Goal: Information Seeking & Learning: Learn about a topic

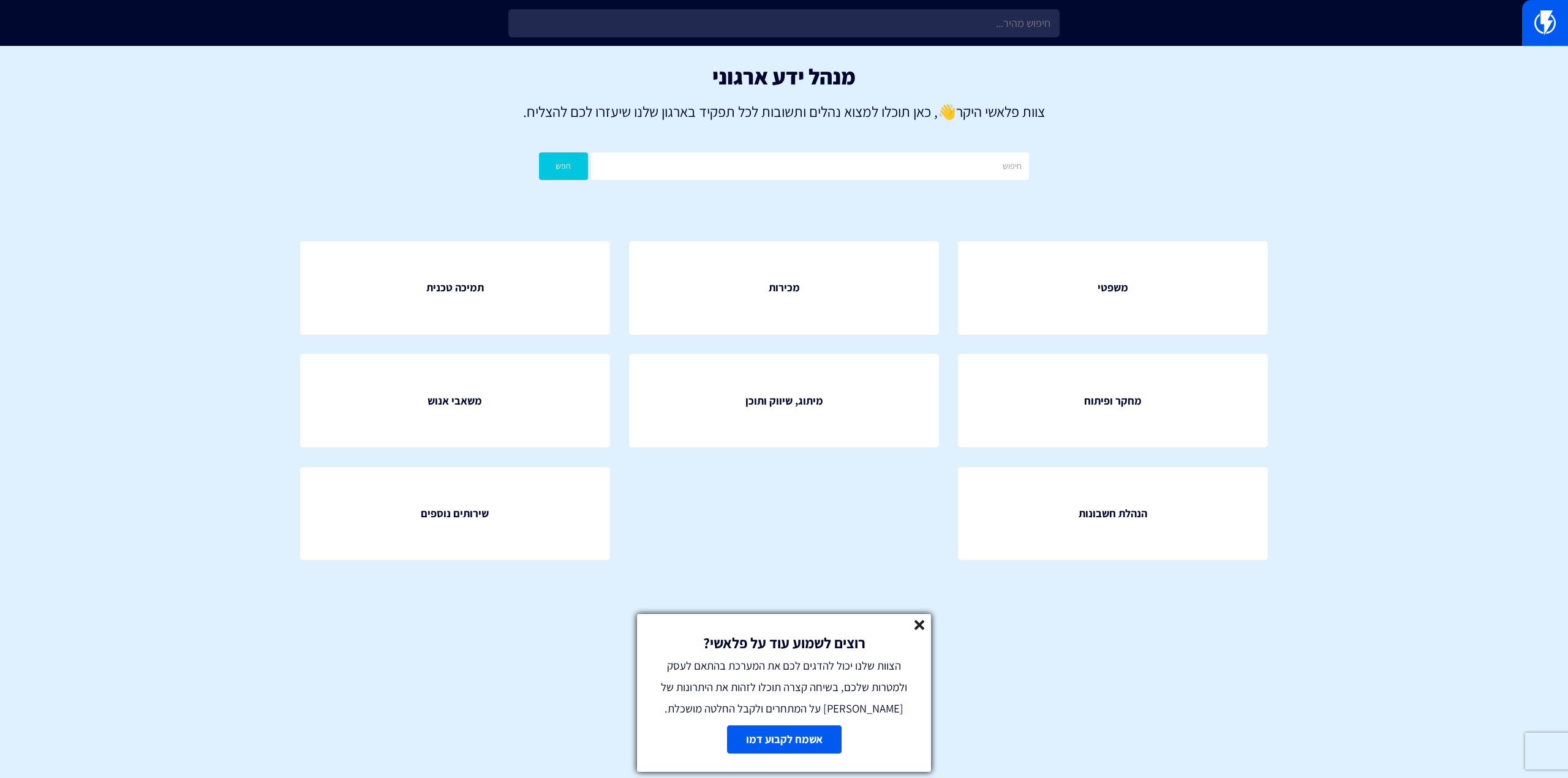
click at [923, 625] on icon at bounding box center [919, 625] width 10 height 10
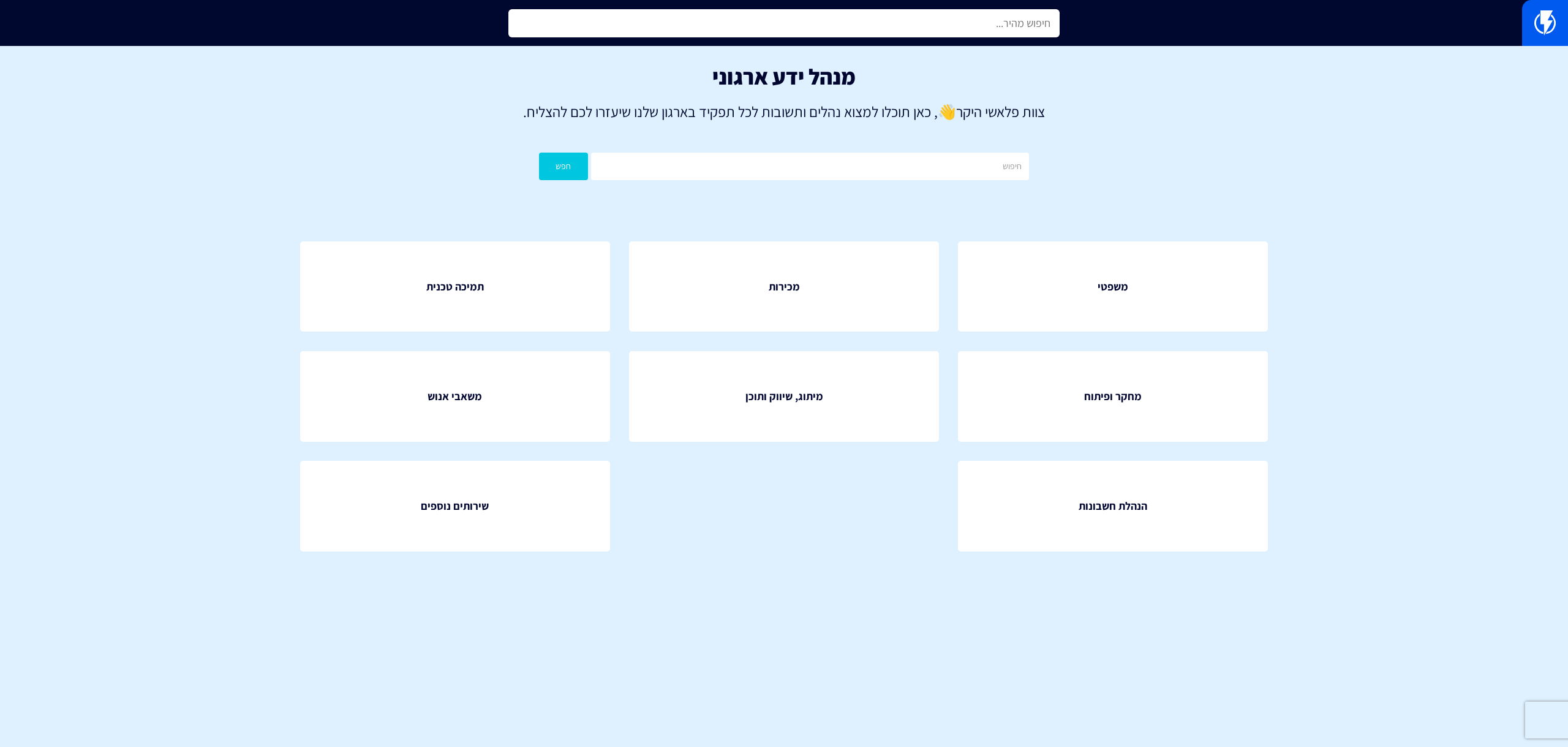
click at [727, 34] on input "text" at bounding box center [784, 24] width 552 height 29
type input "כ"
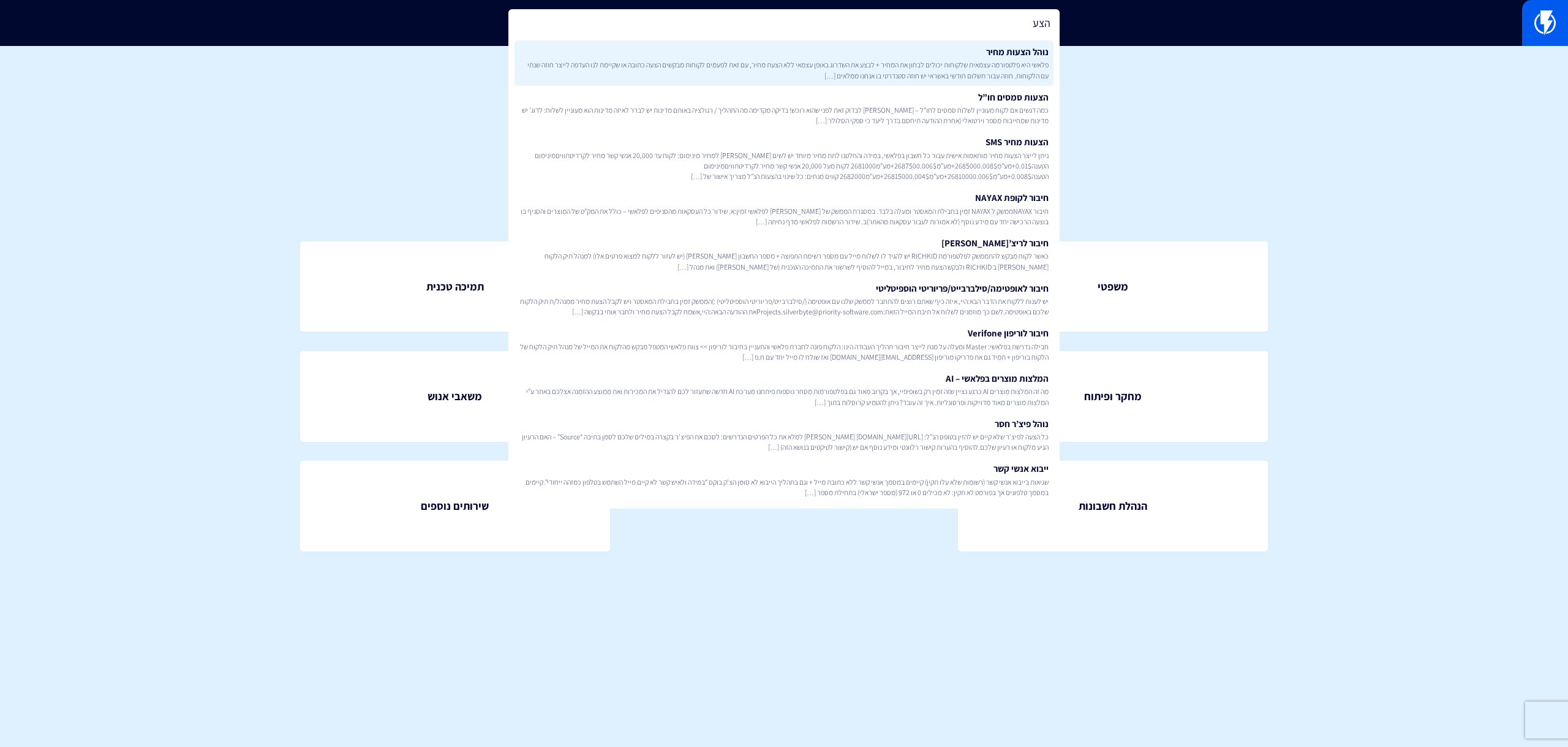
type input "הצע"
click at [737, 64] on span "פלאשי היא פלטפורמה עצמאית שלקוחות יכולים לבחון את המחיר + לבצע את השדרוג באופן …" at bounding box center [783, 70] width 529 height 21
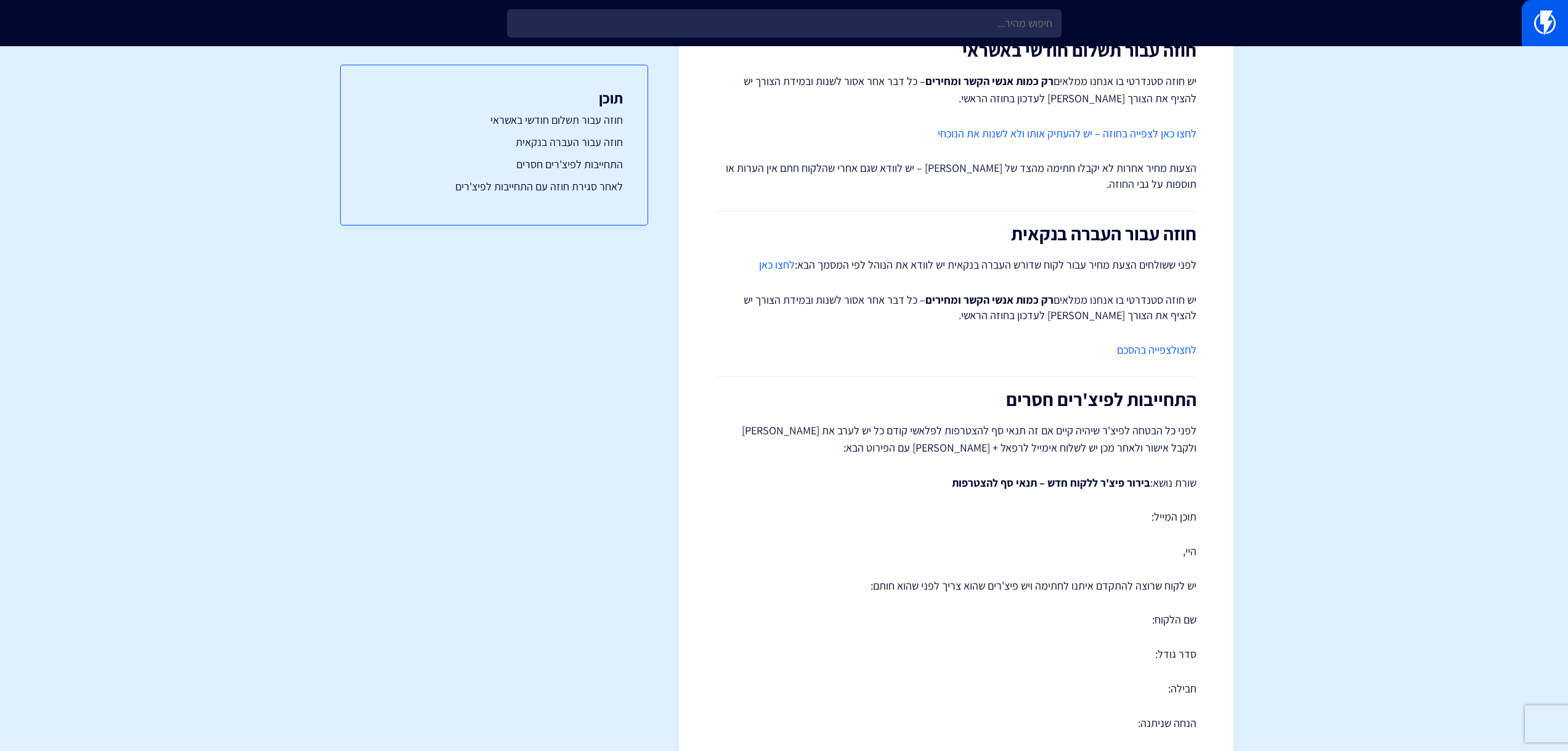
scroll to position [61, 0]
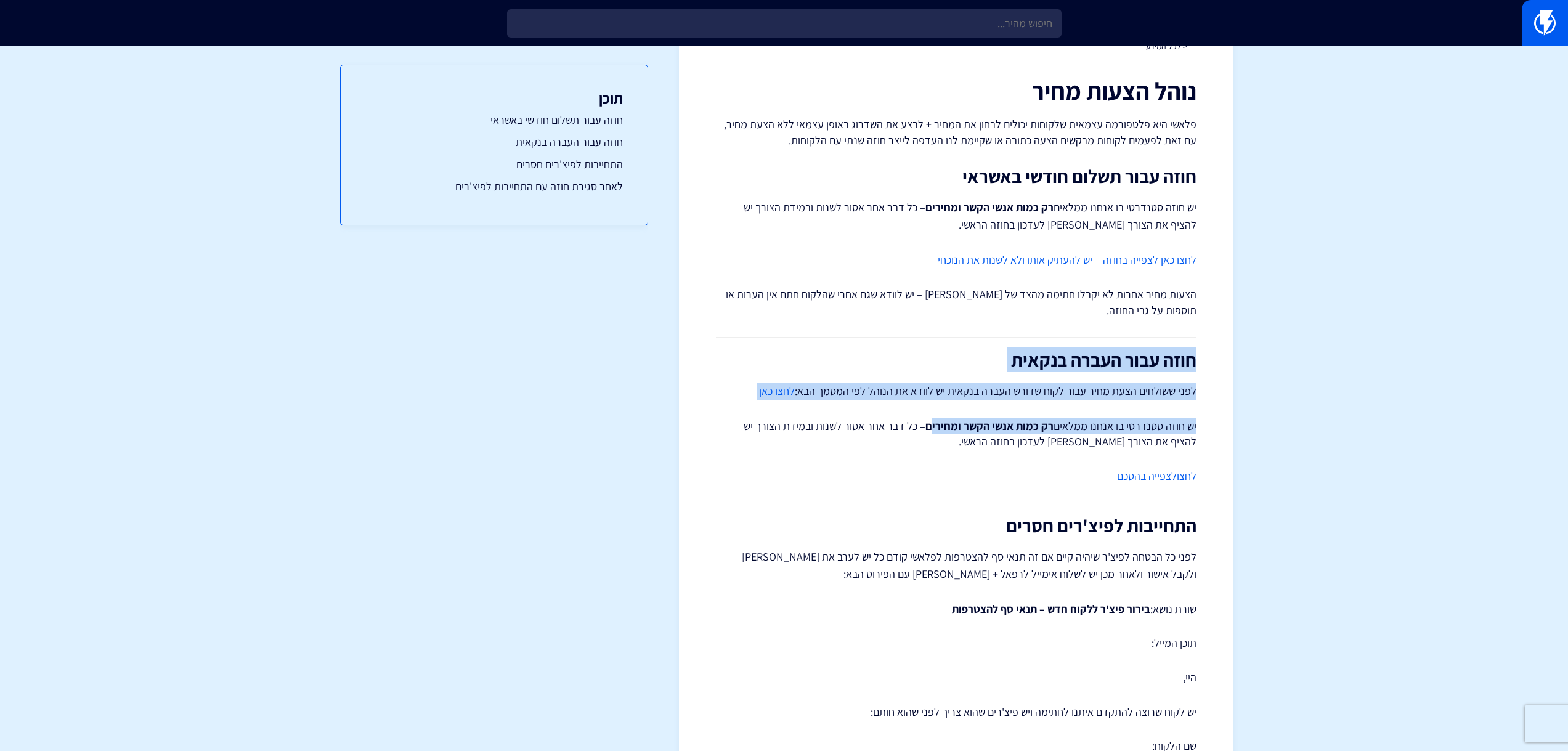
drag, startPoint x: 1198, startPoint y: 358, endPoint x: 936, endPoint y: 426, distance: 270.7
click at [936, 426] on div "< לכל המידע נוהל הצעות מחיר פלאשי היא פלטפורמה עצמאית שלקוחות יכולים לבחון את ה…" at bounding box center [956, 687] width 555 height 1368
click at [935, 424] on strong "רק כמות אנשי הקשר ומחירים" at bounding box center [990, 425] width 128 height 14
drag, startPoint x: 980, startPoint y: 439, endPoint x: 1199, endPoint y: 361, distance: 232.5
click at [1199, 361] on div "< לכל המידע נוהל הצעות מחיר פלאשי היא פלטפורמה עצמאית שלקוחות יכולים לבחון את ה…" at bounding box center [956, 687] width 555 height 1368
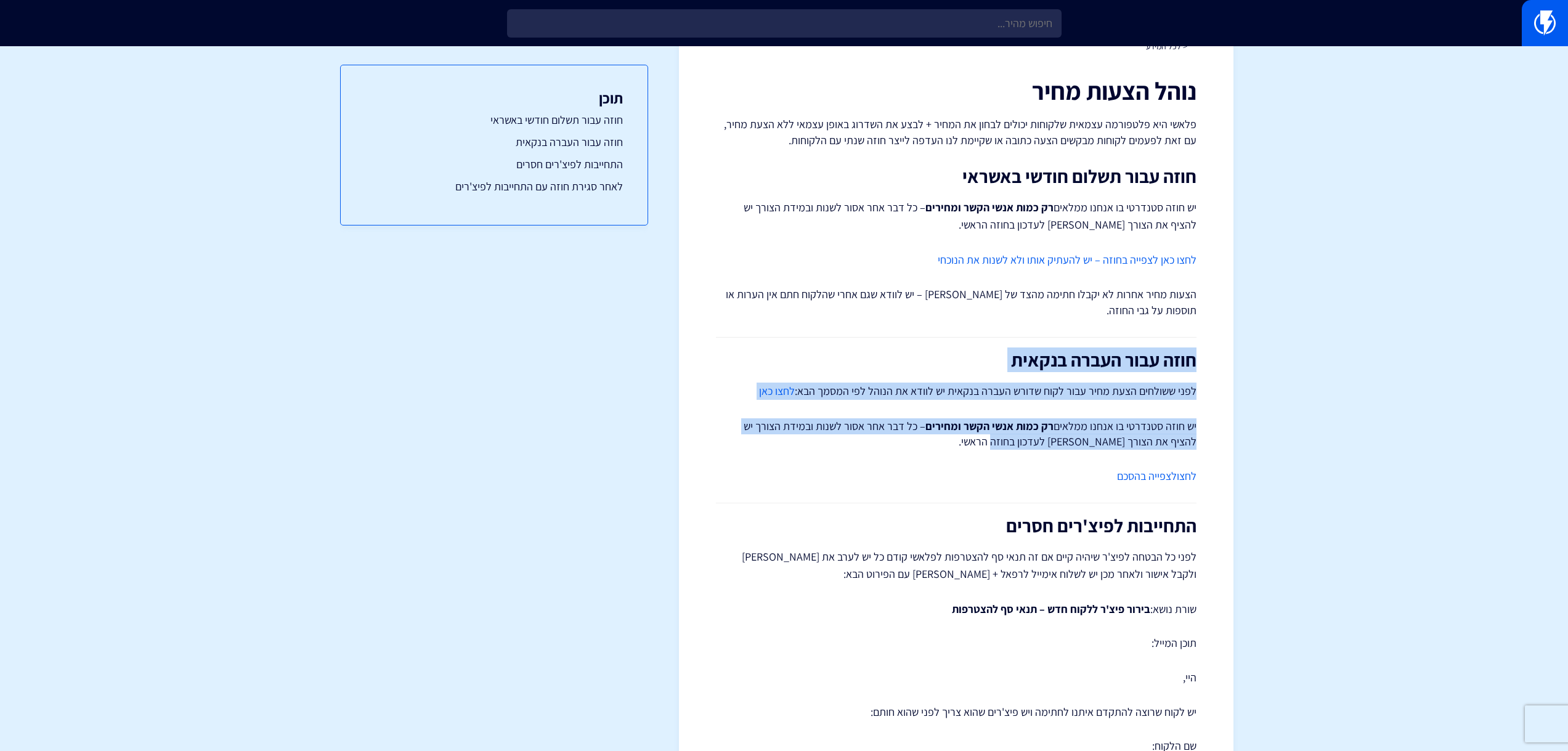
click at [1199, 361] on div "< לכל המידע נוהל הצעות מחיר פלאשי היא פלטפורמה עצמאית שלקוחות יכולים לבחון את ה…" at bounding box center [956, 687] width 555 height 1368
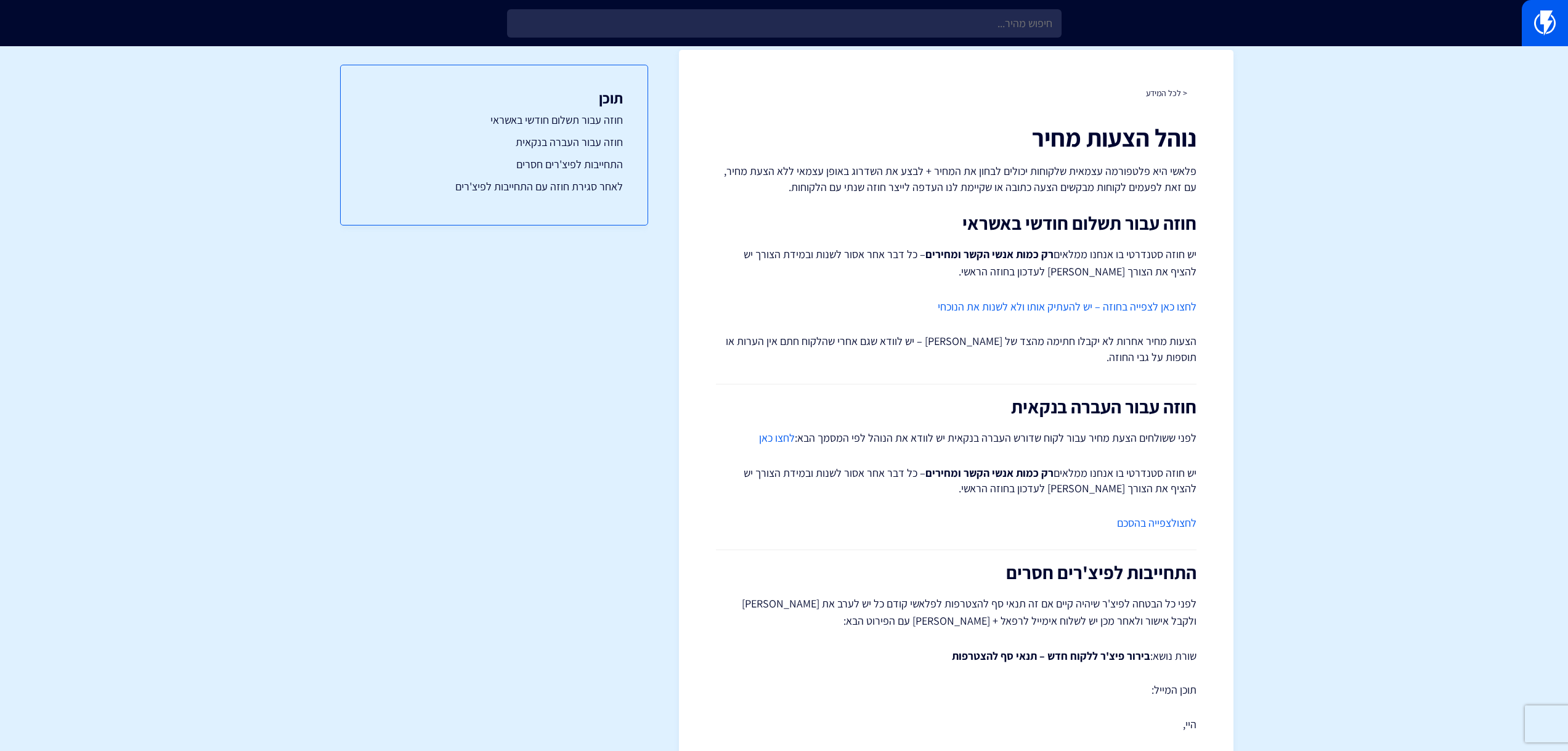
scroll to position [0, 0]
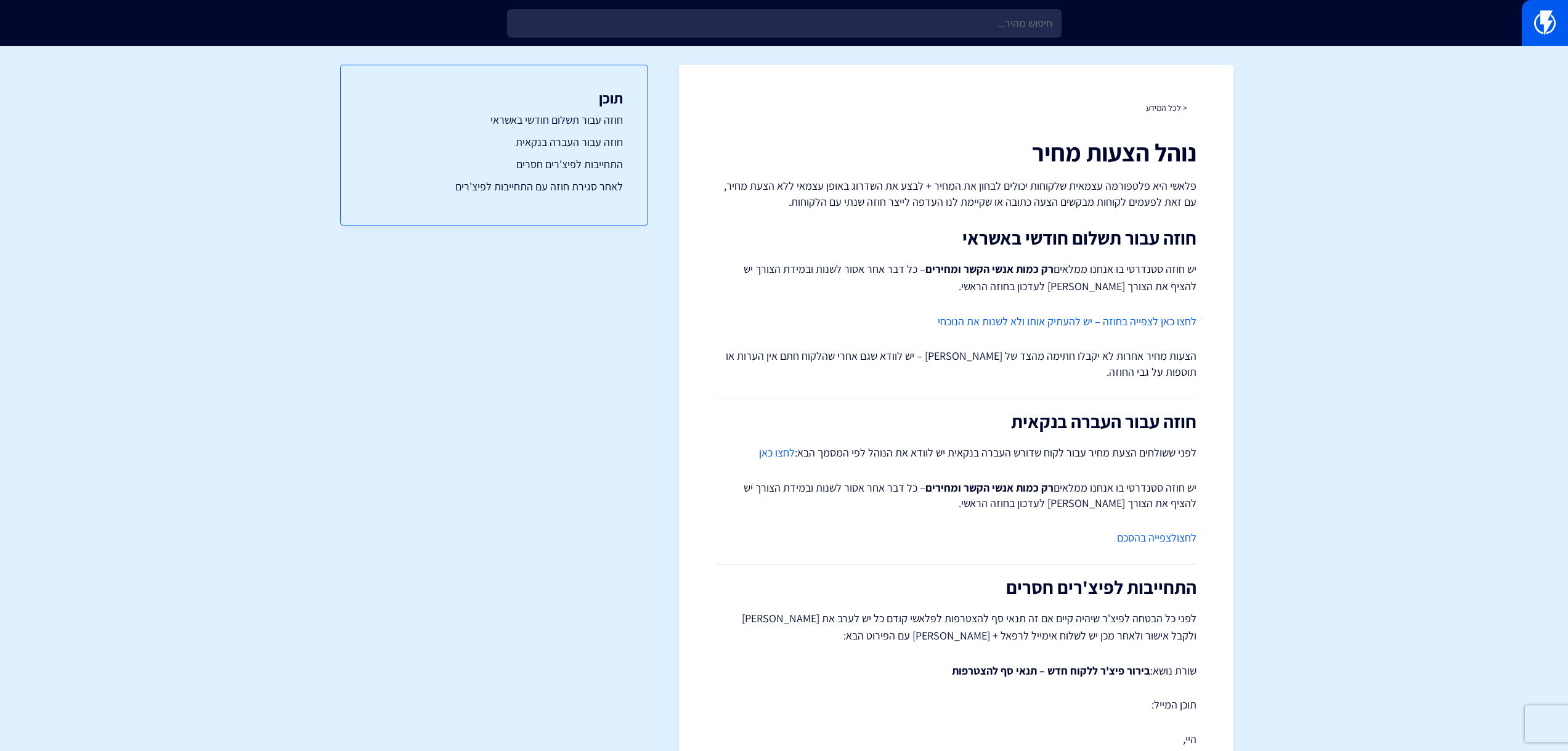
drag, startPoint x: 1154, startPoint y: 195, endPoint x: 1146, endPoint y: 179, distance: 17.9
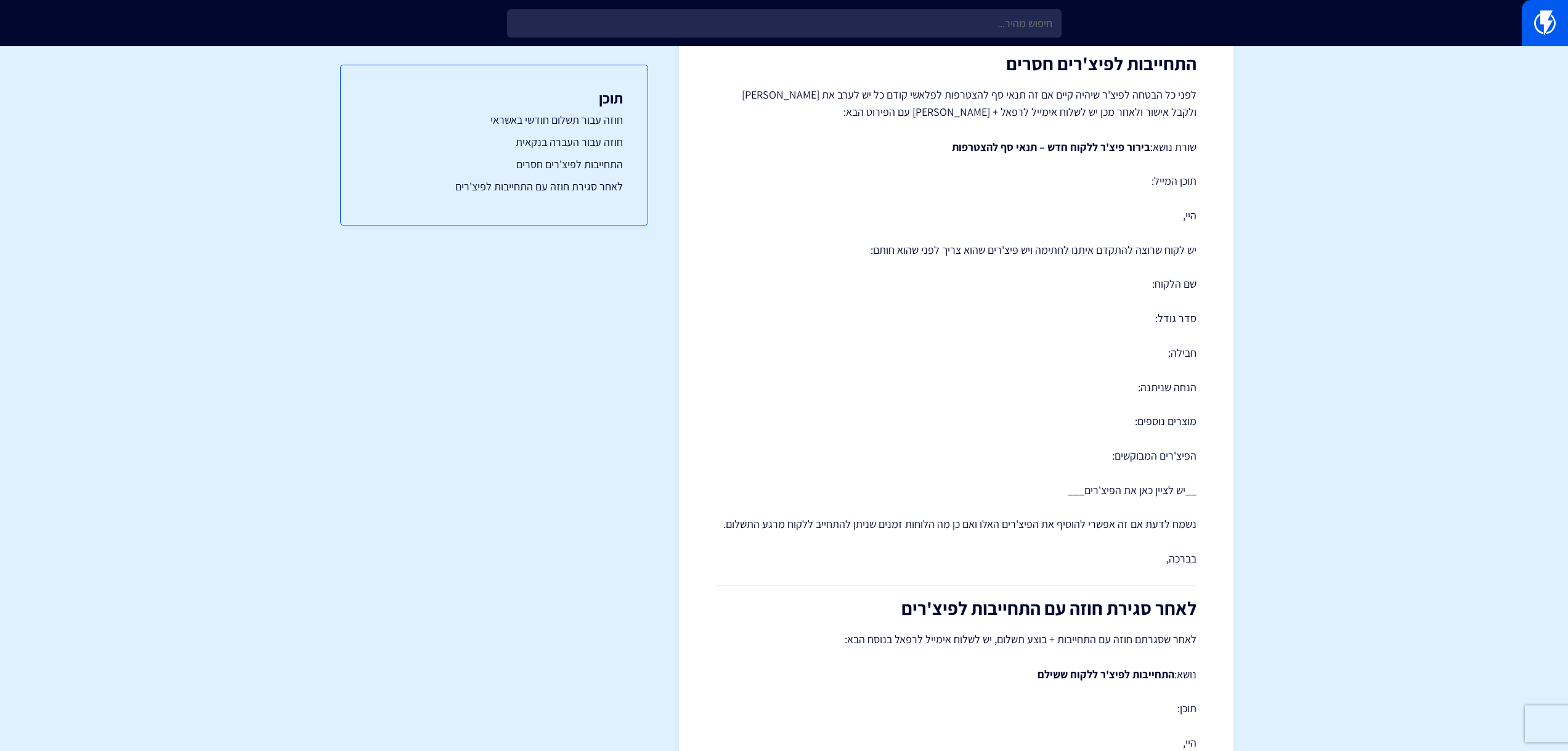
scroll to position [492, 0]
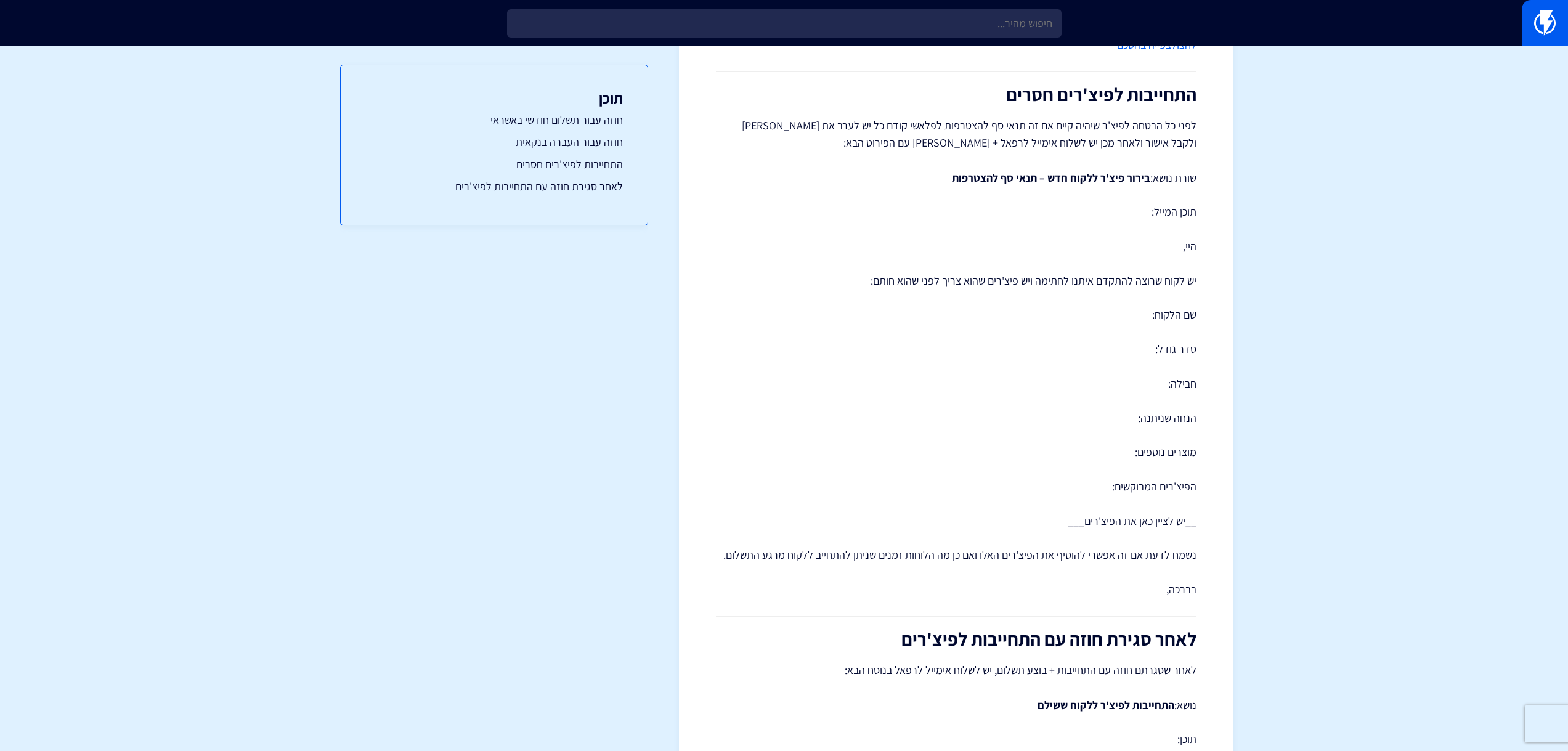
click at [1154, 84] on h2 "התחייבות לפיצ'רים חסרים" at bounding box center [956, 94] width 480 height 20
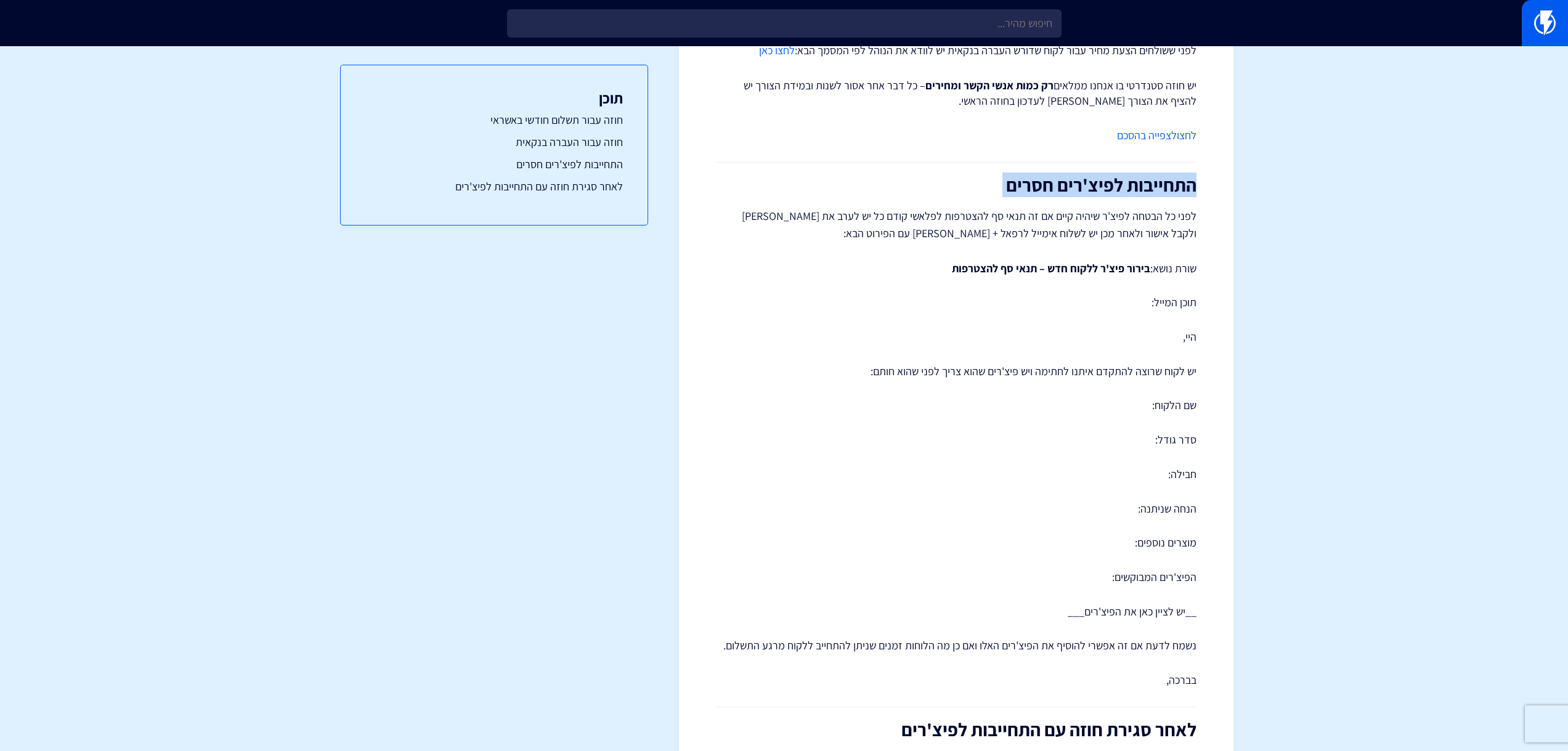
scroll to position [307, 0]
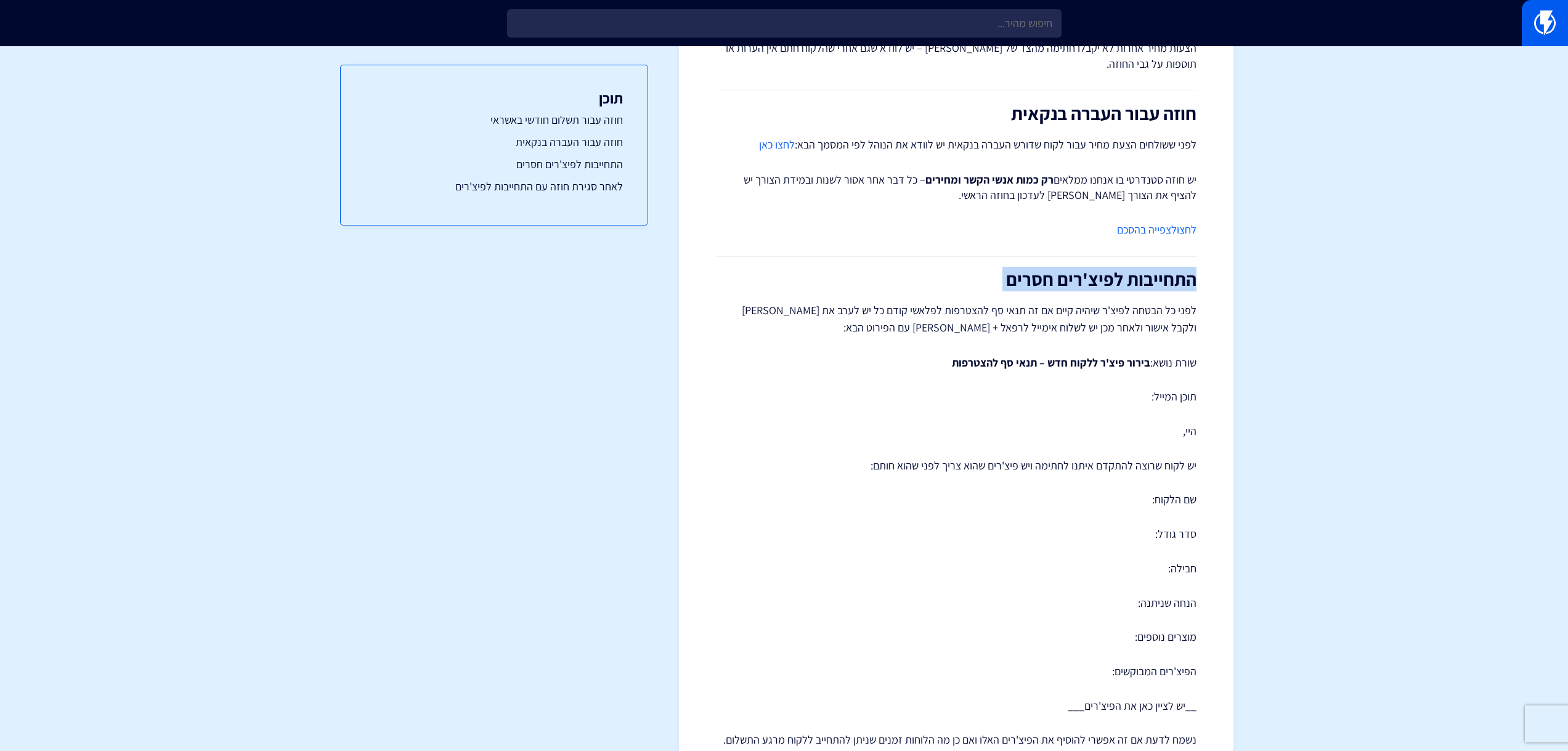
click at [1130, 283] on h2 "התחייבות לפיצ'רים חסרים" at bounding box center [956, 279] width 480 height 20
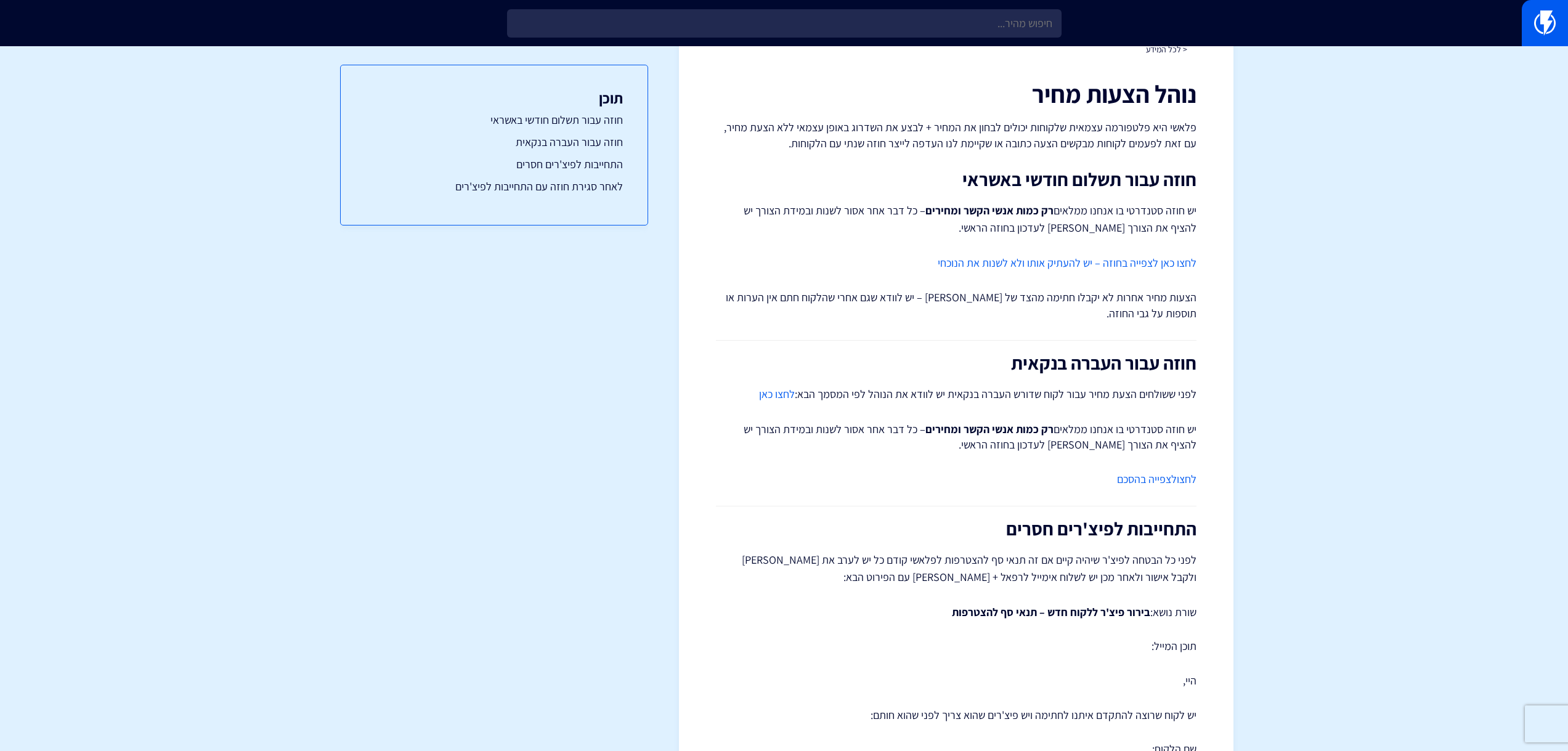
scroll to position [0, 0]
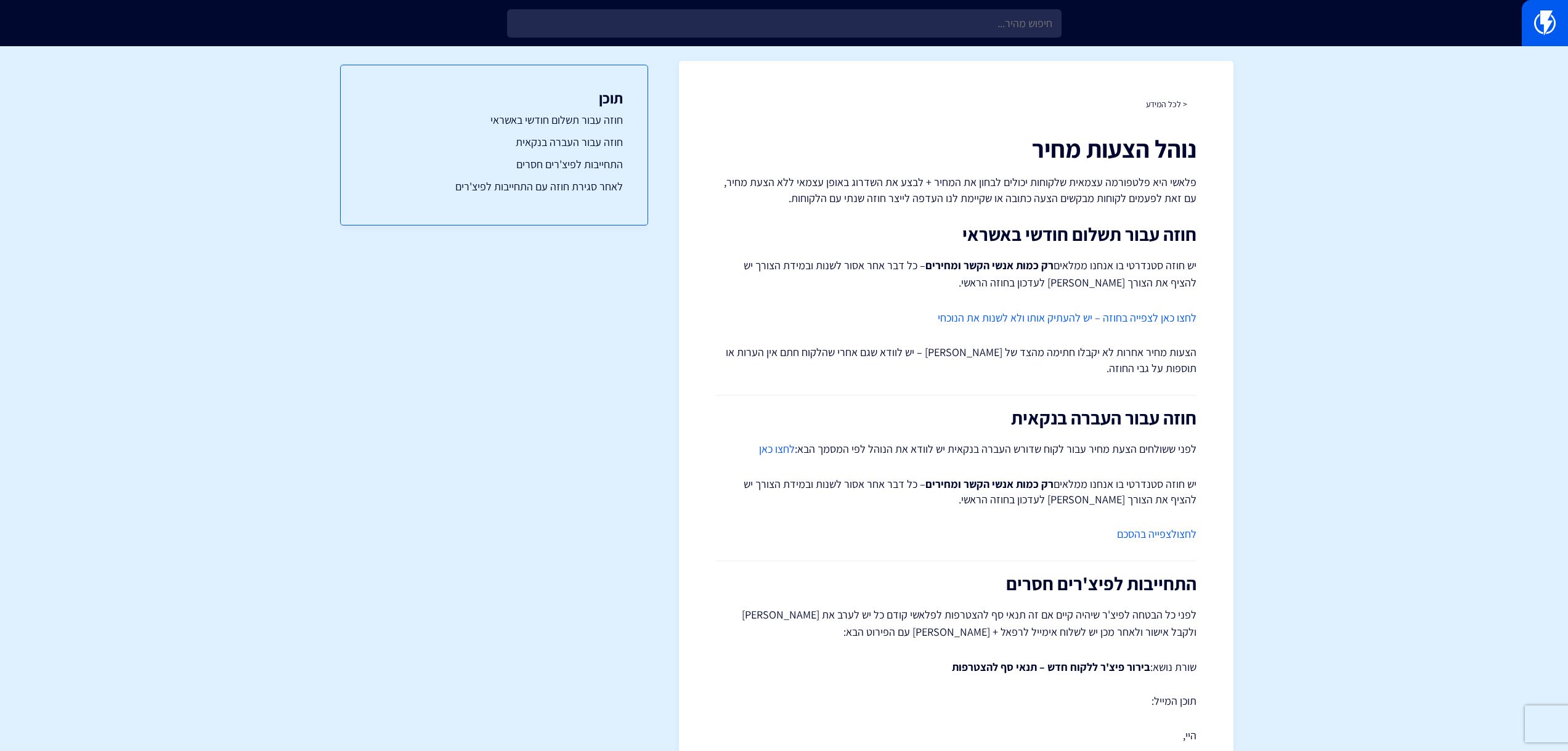
drag, startPoint x: 1292, startPoint y: 188, endPoint x: 1274, endPoint y: 134, distance: 56.9
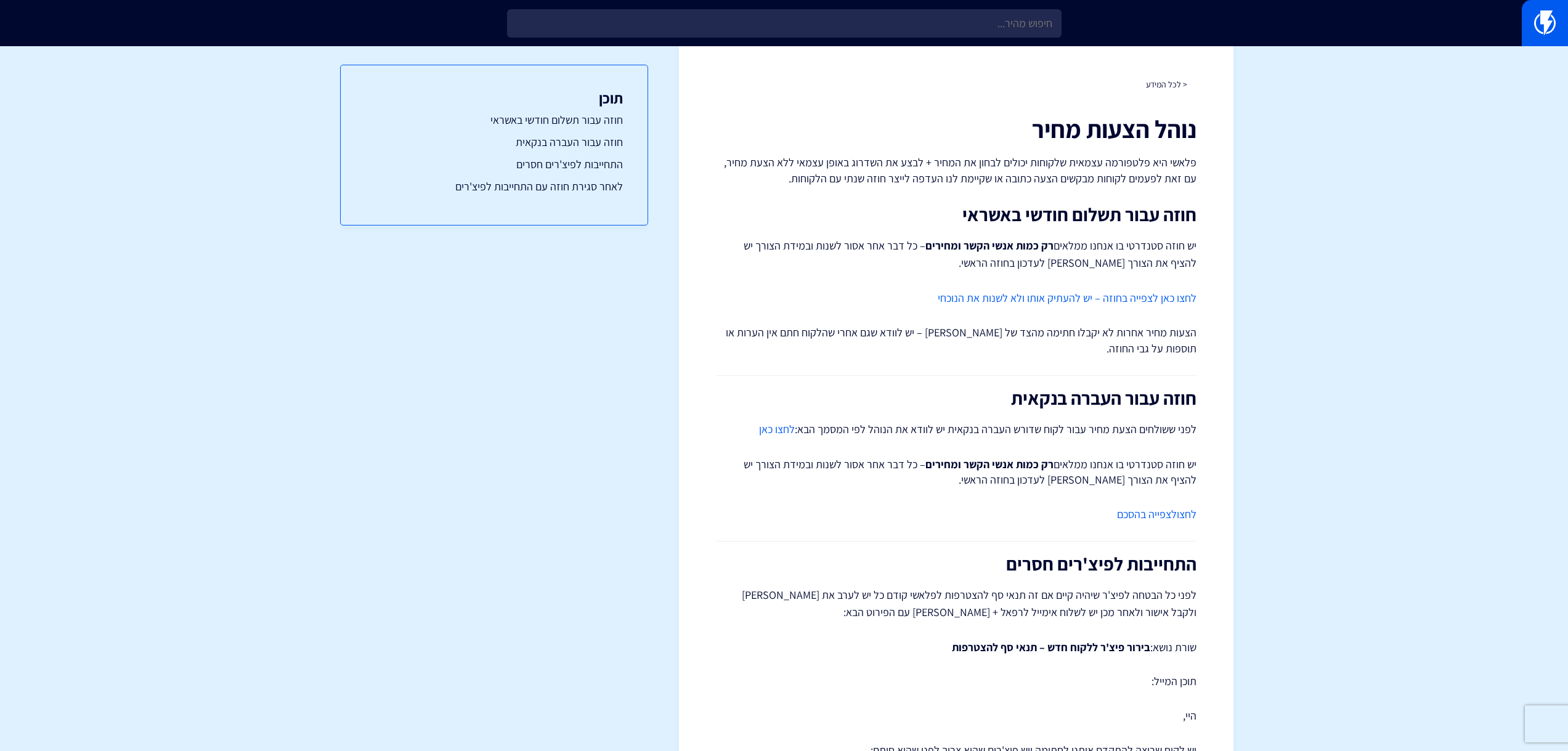
drag, startPoint x: 1211, startPoint y: 203, endPoint x: 1222, endPoint y: 171, distance: 33.8
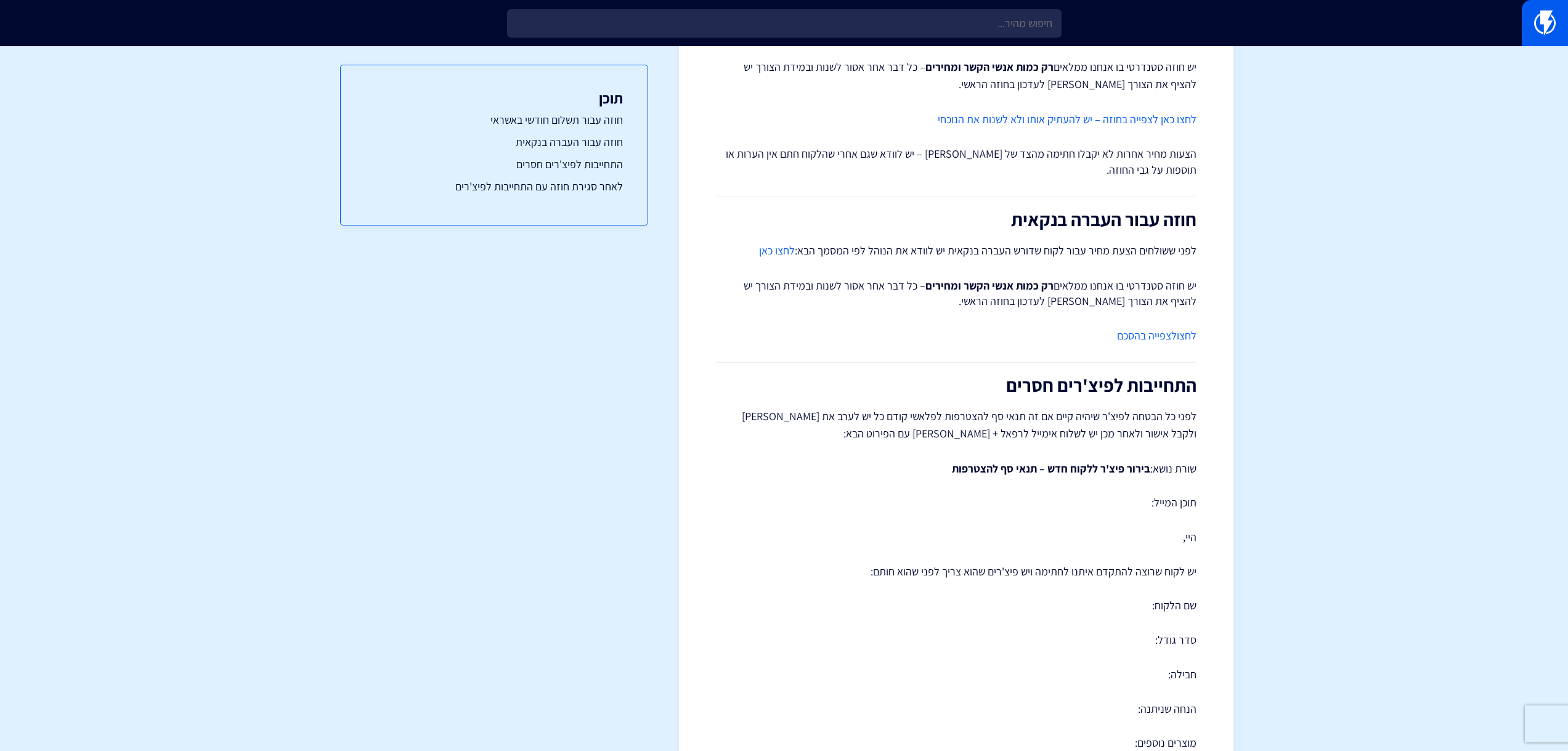
drag, startPoint x: 1222, startPoint y: 171, endPoint x: 1211, endPoint y: 303, distance: 132.5
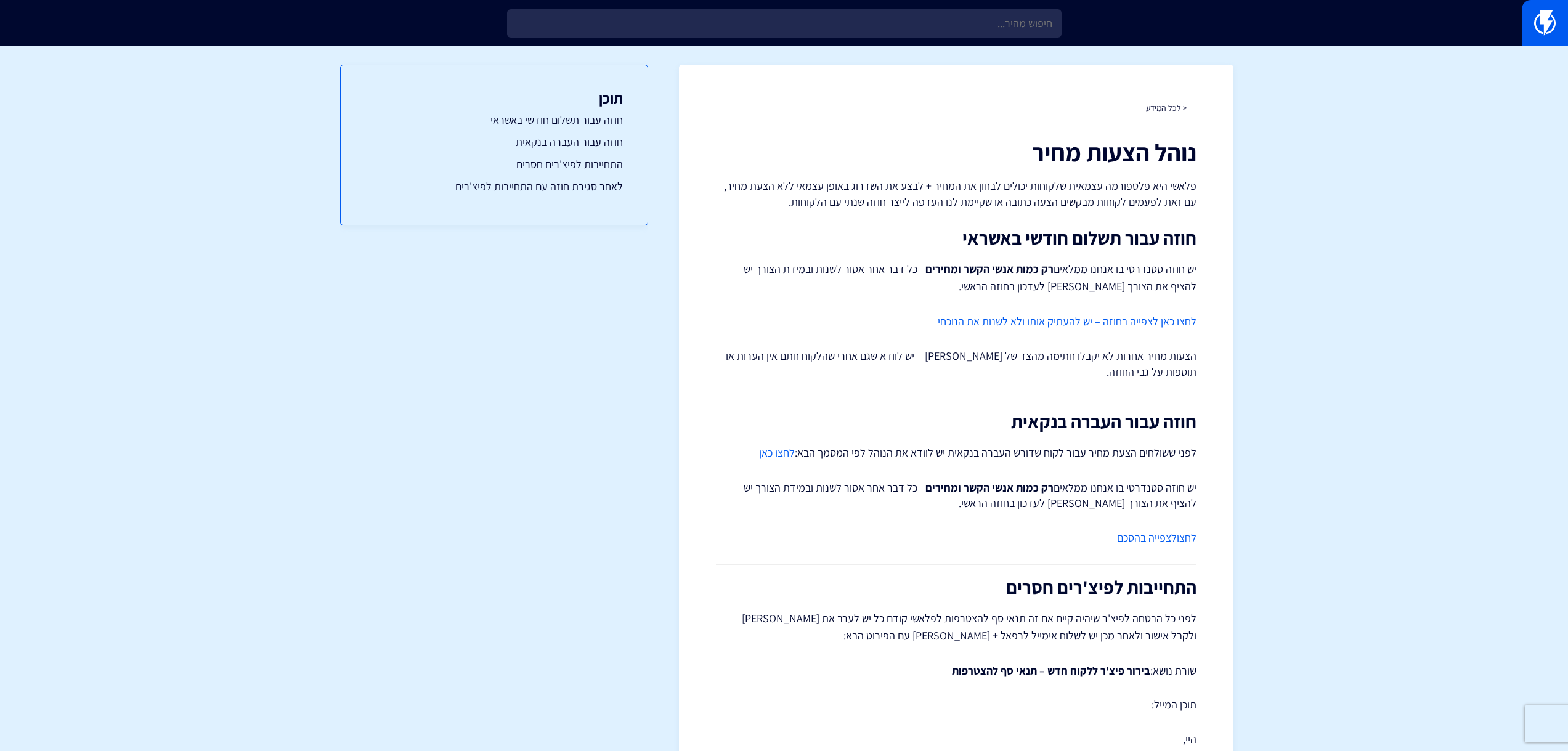
drag, startPoint x: 1198, startPoint y: 307, endPoint x: 1146, endPoint y: 113, distance: 200.8
drag, startPoint x: 844, startPoint y: 269, endPoint x: 801, endPoint y: 270, distance: 43.0
click at [801, 270] on p "יש חוזה סטנדרטי בו אנחנו ממלאים רק כמות אנשי הקשר ומחירים – כל דבר אחר אסור לשנ…" at bounding box center [956, 278] width 480 height 34
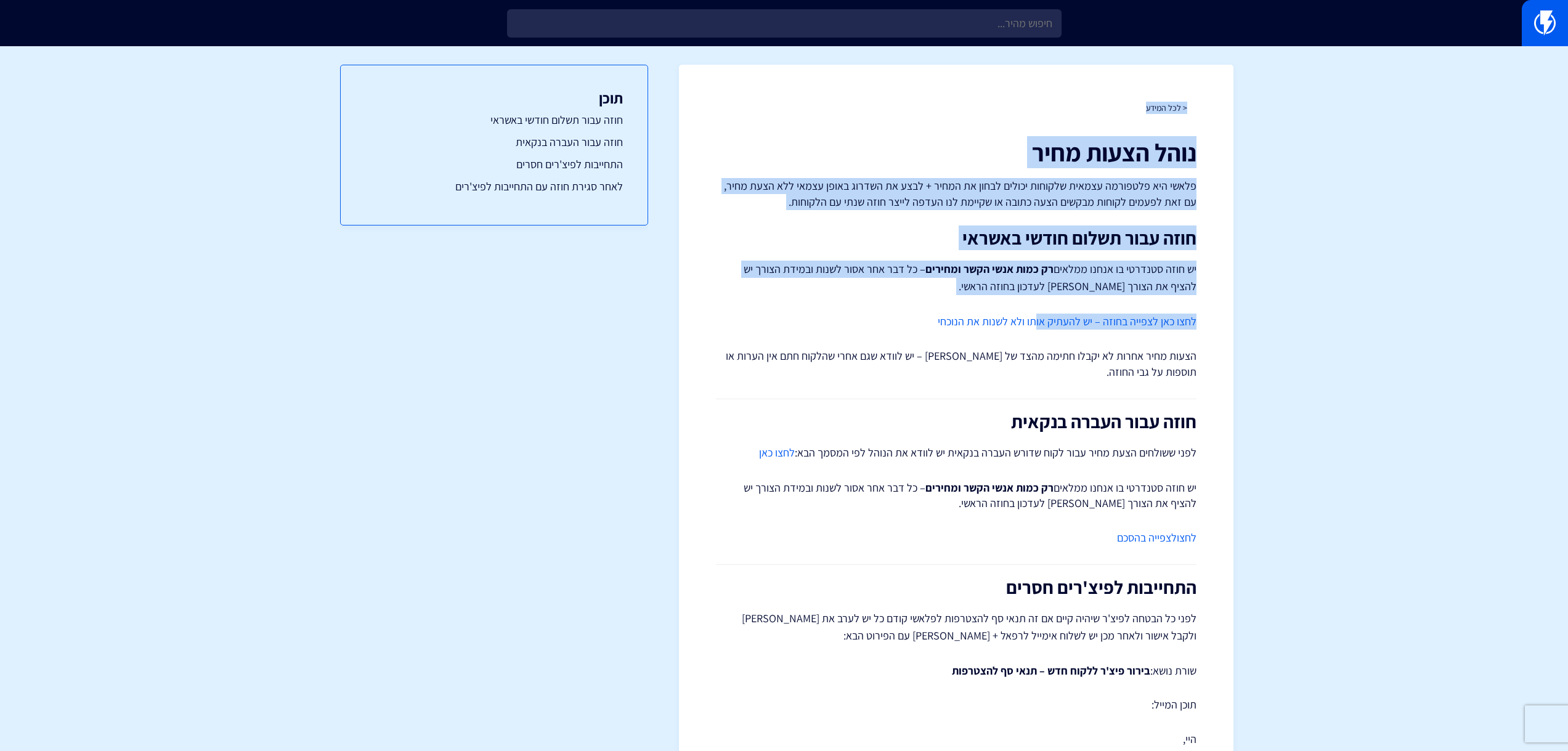
drag, startPoint x: 1213, startPoint y: 91, endPoint x: 1046, endPoint y: 292, distance: 261.3
click at [1039, 303] on div "< לכל המידע נוהל הצעות מחיר פלאשי היא פלטפורמה עצמאית שלקוחות יכולים לבחון את ה…" at bounding box center [956, 749] width 555 height 1368
click at [1226, 197] on div "< לכל המידע נוהל הצעות מחיר פלאשי היא פלטפורמה עצמאית שלקוחות יכולים לבחון את ה…" at bounding box center [956, 749] width 555 height 1368
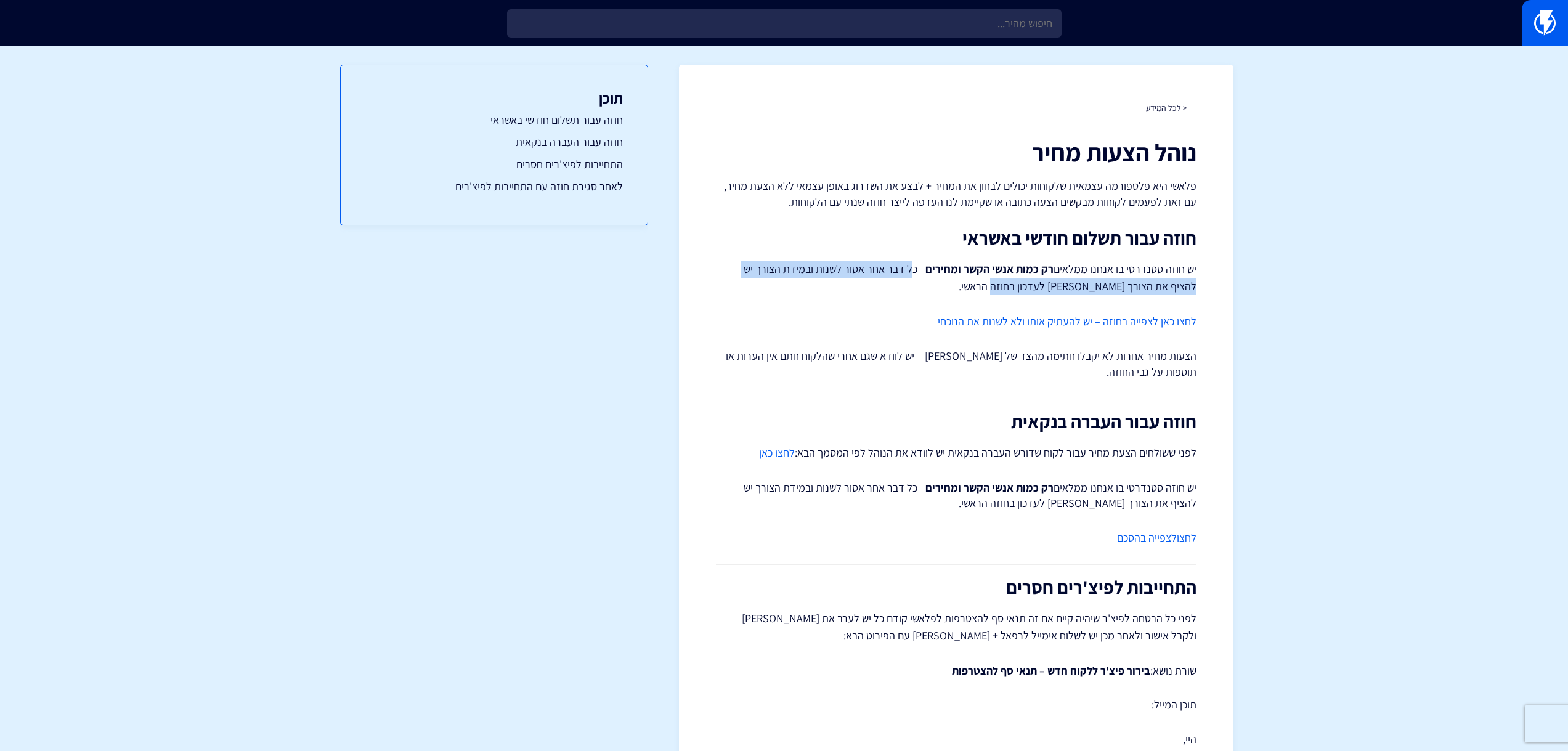
drag, startPoint x: 919, startPoint y: 268, endPoint x: 881, endPoint y: 289, distance: 43.4
click at [881, 289] on p "יש חוזה סטנדרטי בו אנחנו ממלאים רק כמות אנשי הקשר ומחירים – כל דבר אחר אסור לשנ…" at bounding box center [956, 278] width 480 height 34
click at [890, 284] on p "יש חוזה סטנדרטי בו אנחנו ממלאים רק כמות אנשי הקשר ומחירים – כל דבר אחר אסור לשנ…" at bounding box center [956, 278] width 480 height 34
drag, startPoint x: 921, startPoint y: 265, endPoint x: 871, endPoint y: 295, distance: 58.3
click at [871, 295] on p "יש חוזה סטנדרטי בו אנחנו ממלאים רק כמות אנשי הקשר ומחירים – כל דבר אחר אסור לשנ…" at bounding box center [956, 278] width 480 height 34
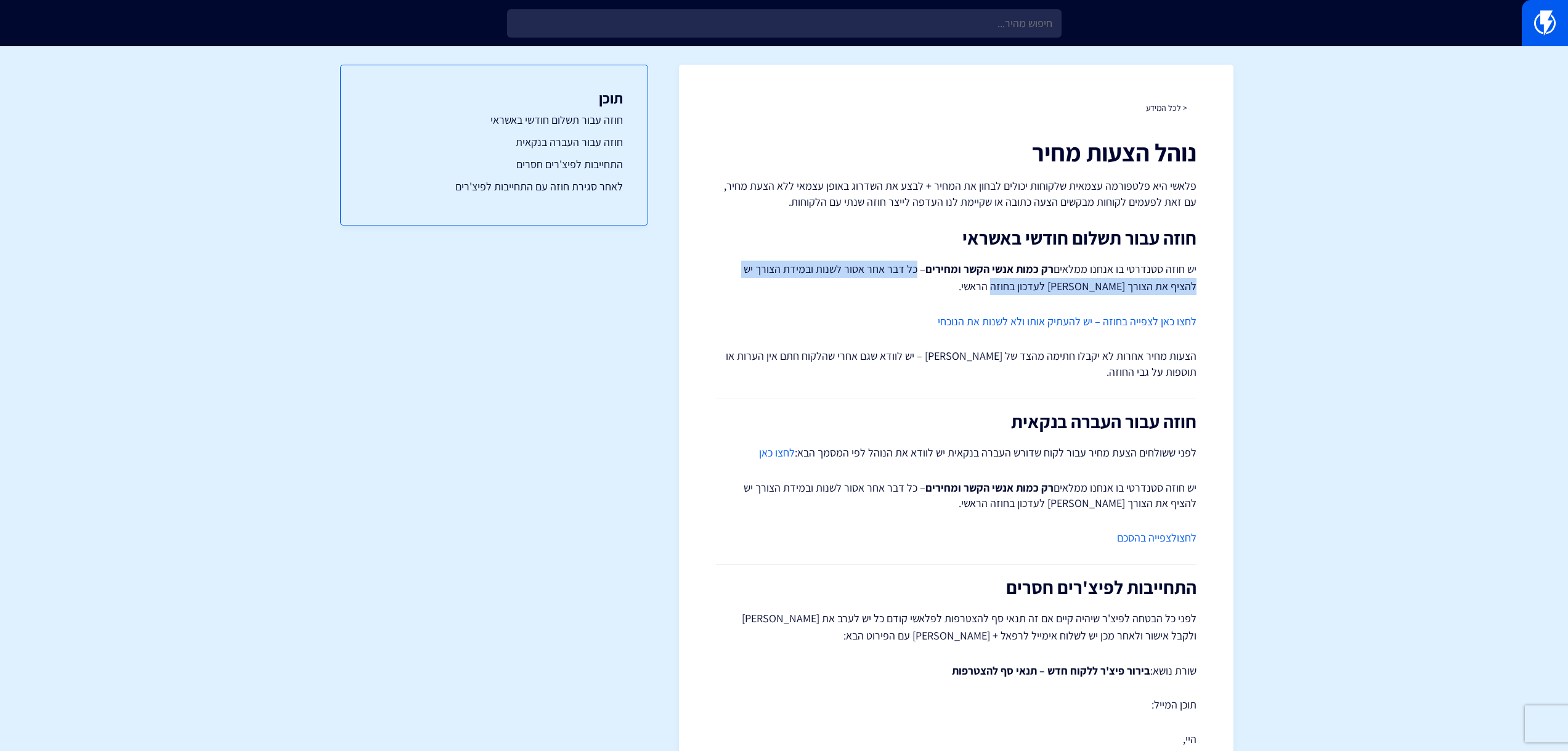
click at [898, 282] on p "יש חוזה סטנדרטי בו אנחנו ממלאים רק כמות אנשי הקשר ומחירים – כל דבר אחר אסור לשנ…" at bounding box center [956, 278] width 480 height 34
drag, startPoint x: 920, startPoint y: 263, endPoint x: 905, endPoint y: 285, distance: 26.6
click at [905, 285] on p "יש חוזה סטנדרטי בו אנחנו ממלאים רק כמות אנשי הקשר ומחירים – כל דבר אחר אסור לשנ…" at bounding box center [956, 278] width 480 height 34
drag, startPoint x: 916, startPoint y: 266, endPoint x: 911, endPoint y: 284, distance: 18.7
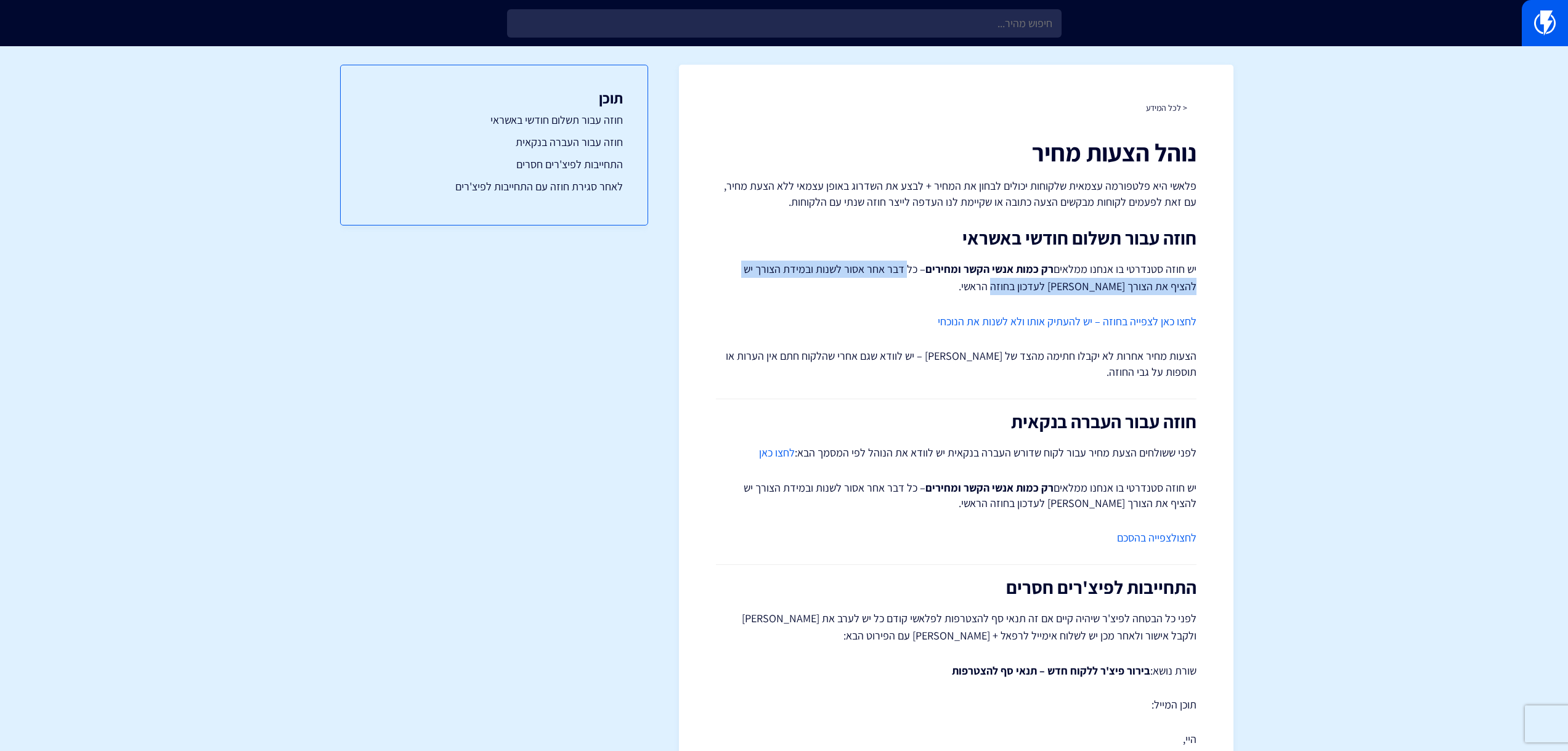
click at [911, 284] on p "יש חוזה סטנדרטי בו אנחנו ממלאים רק כמות אנשי הקשר ומחירים – כל דבר אחר אסור לשנ…" at bounding box center [956, 278] width 480 height 34
click at [922, 277] on p "יש חוזה סטנדרטי בו אנחנו ממלאים רק כמות אנשי הקשר ומחירים – כל דבר אחר אסור לשנ…" at bounding box center [956, 278] width 480 height 34
drag, startPoint x: 919, startPoint y: 266, endPoint x: 914, endPoint y: 284, distance: 18.7
click at [914, 284] on p "יש חוזה סטנדרטי בו אנחנו ממלאים רק כמות אנשי הקשר ומחירים – כל דבר אחר אסור לשנ…" at bounding box center [956, 278] width 480 height 34
click at [914, 285] on p "יש חוזה סטנדרטי בו אנחנו ממלאים רק כמות אנשי הקשר ומחירים – כל דבר אחר אסור לשנ…" at bounding box center [956, 278] width 480 height 34
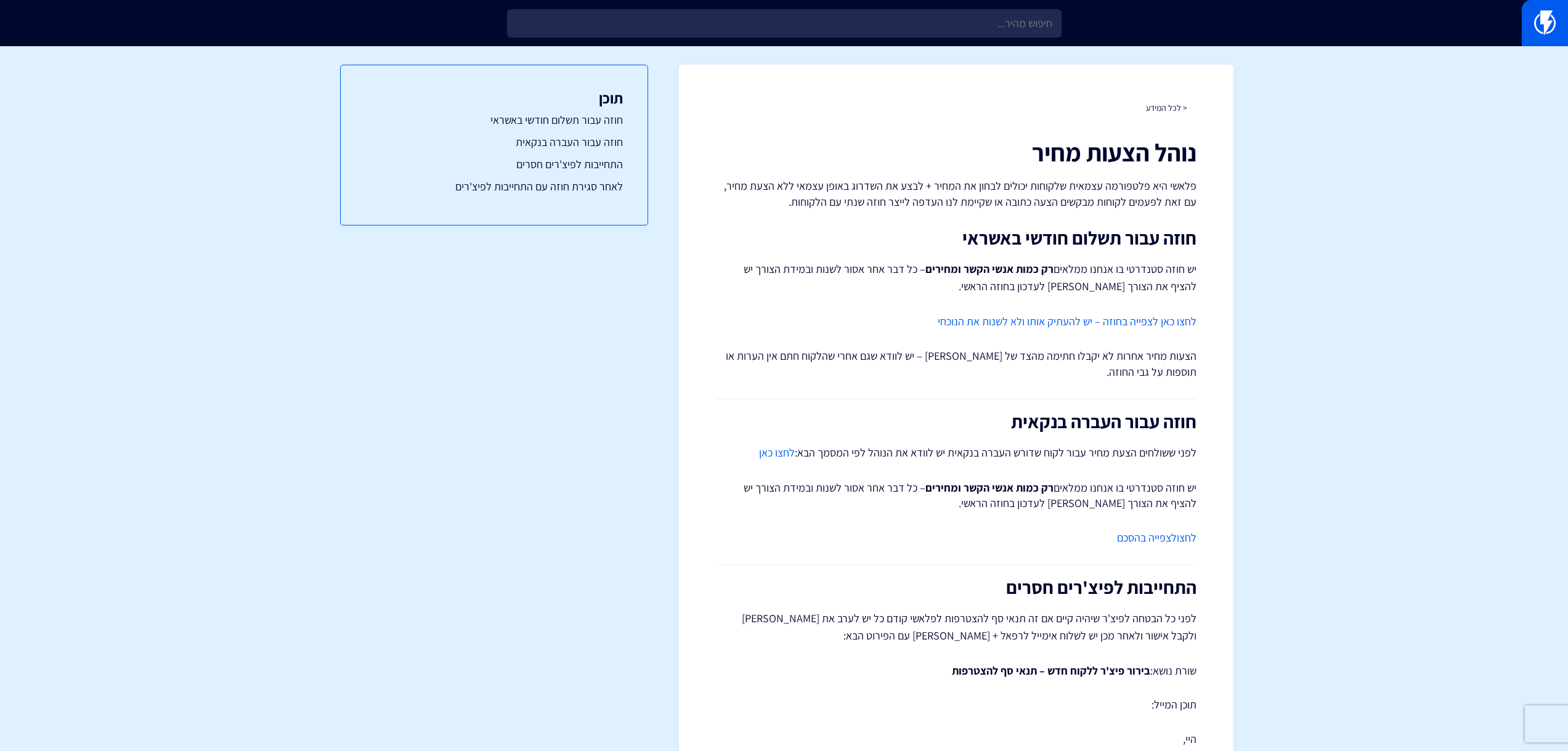
click at [948, 81] on div "< לכל המידע נוהל הצעות מחיר פלאשי היא פלטפורמה עצמאית שלקוחות יכולים לבחון את ה…" at bounding box center [956, 749] width 555 height 1368
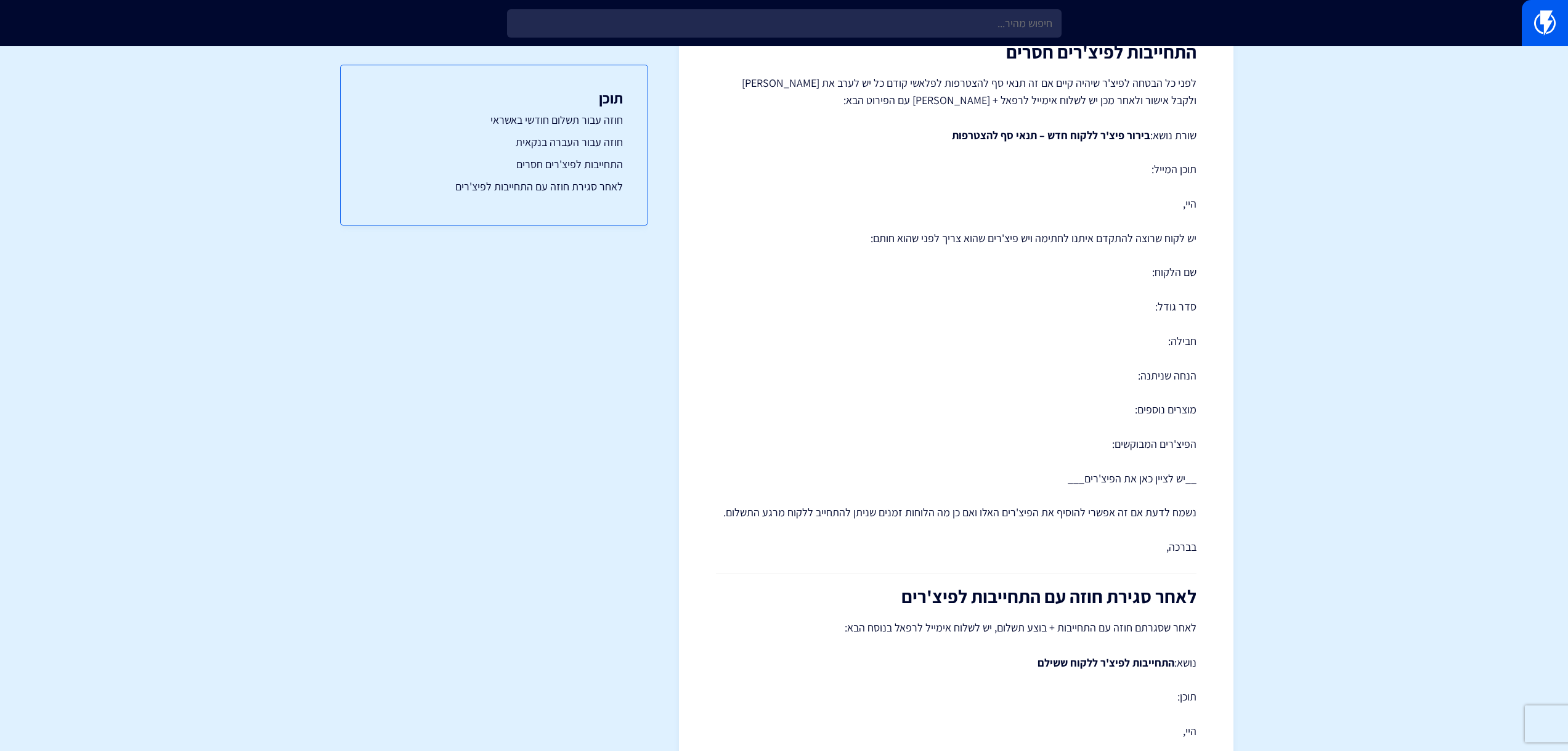
scroll to position [700, 0]
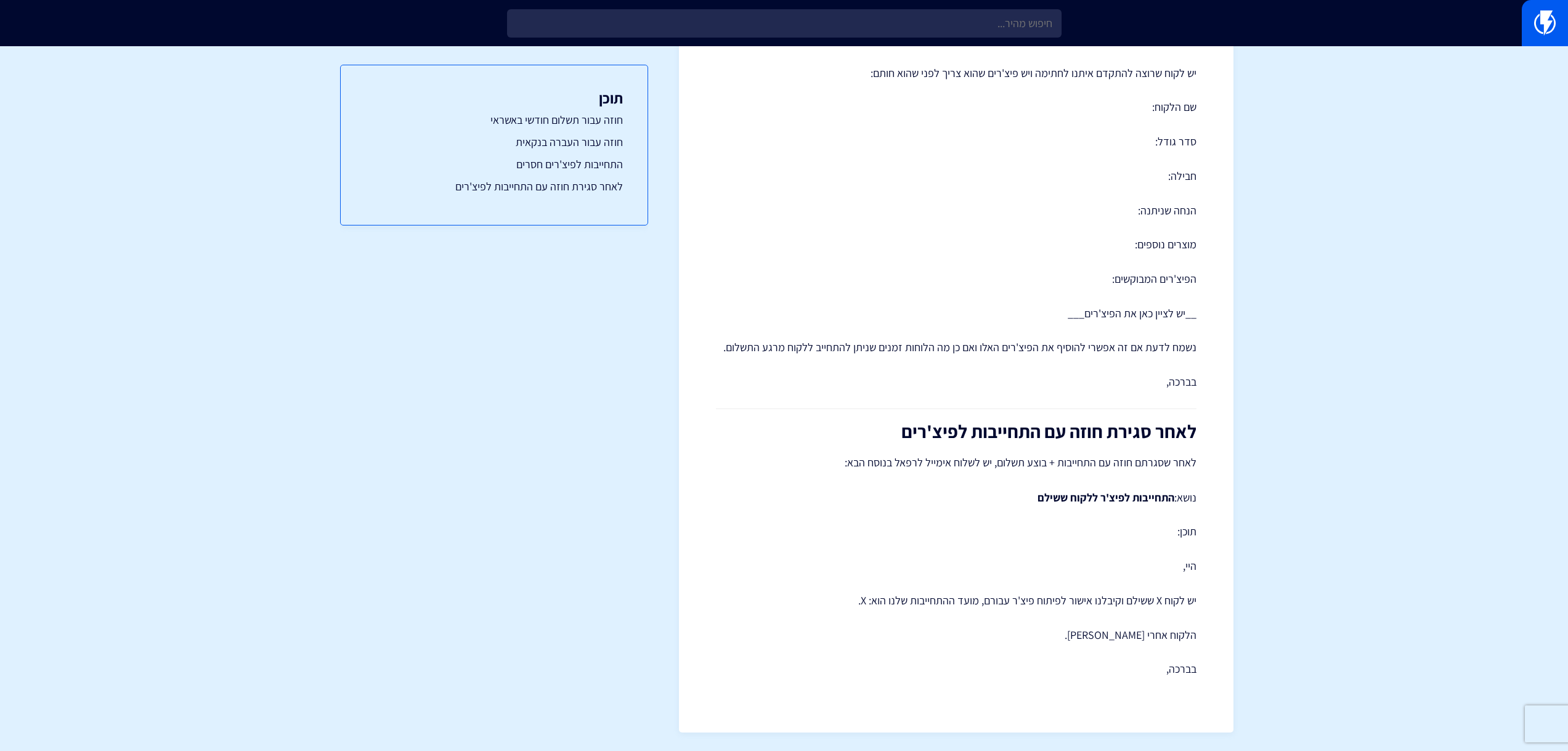
drag, startPoint x: 1301, startPoint y: 216, endPoint x: 1250, endPoint y: 452, distance: 241.4
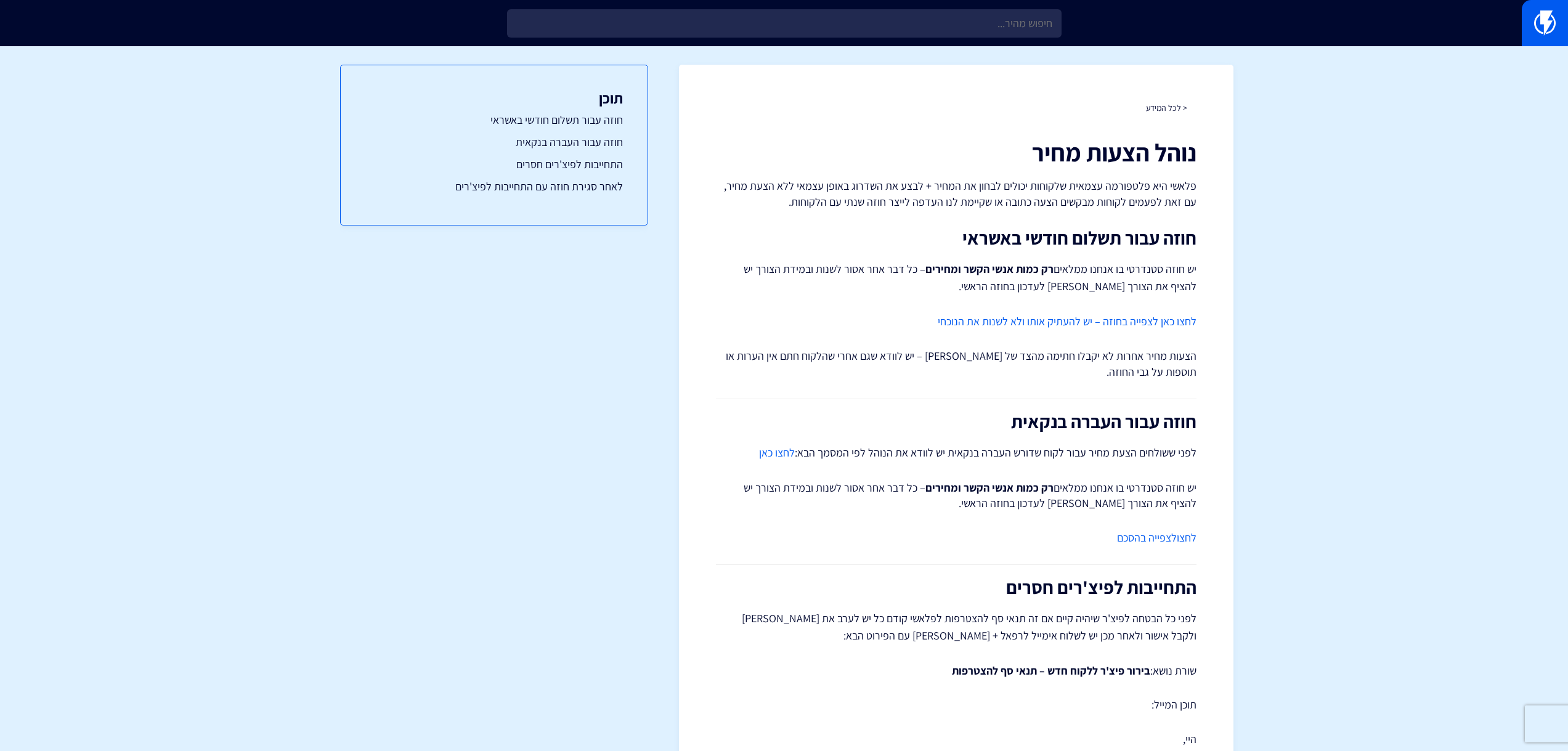
drag, startPoint x: 1248, startPoint y: 445, endPoint x: 980, endPoint y: 136, distance: 409.0
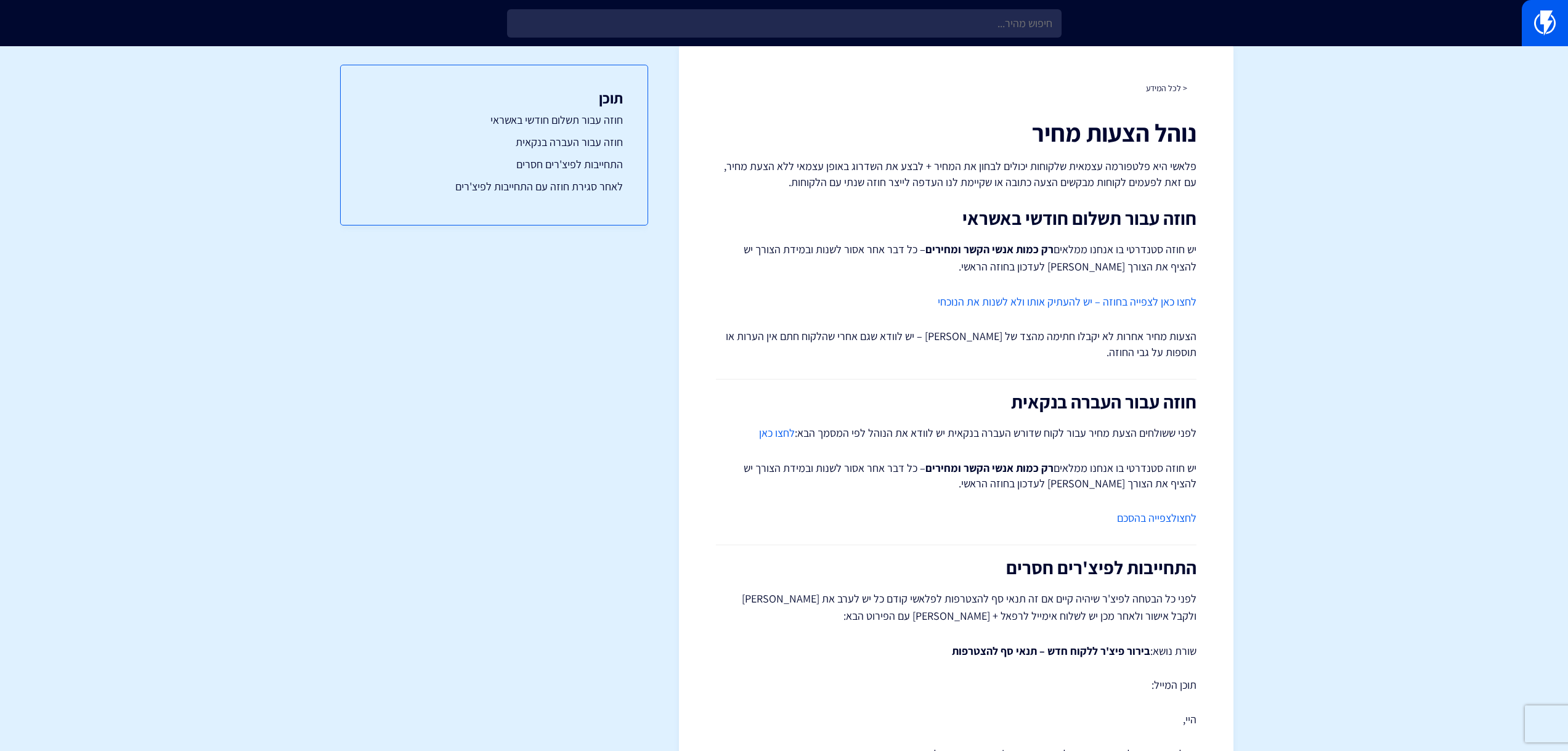
scroll to position [700, 0]
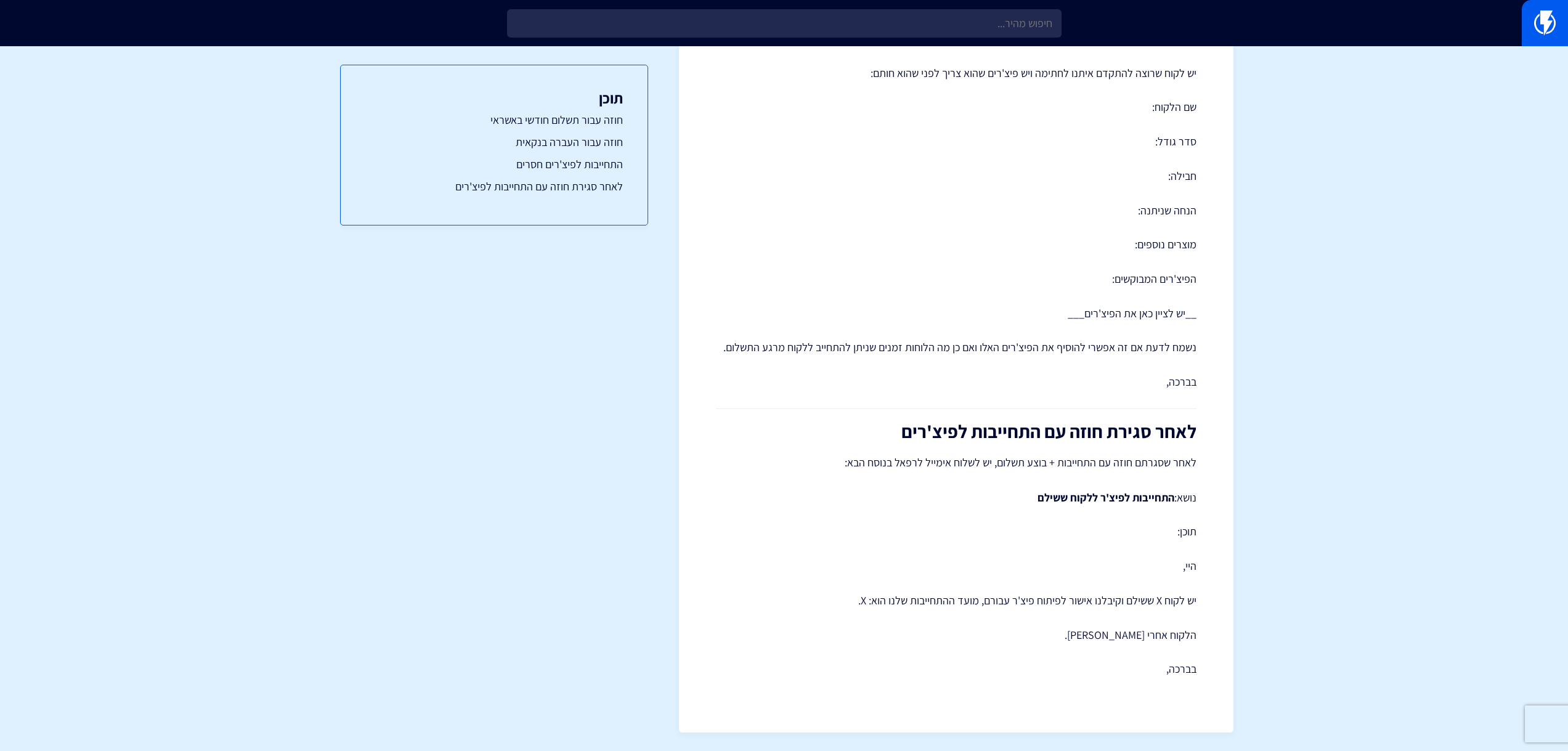
drag, startPoint x: 981, startPoint y: 180, endPoint x: 1006, endPoint y: 437, distance: 258.2
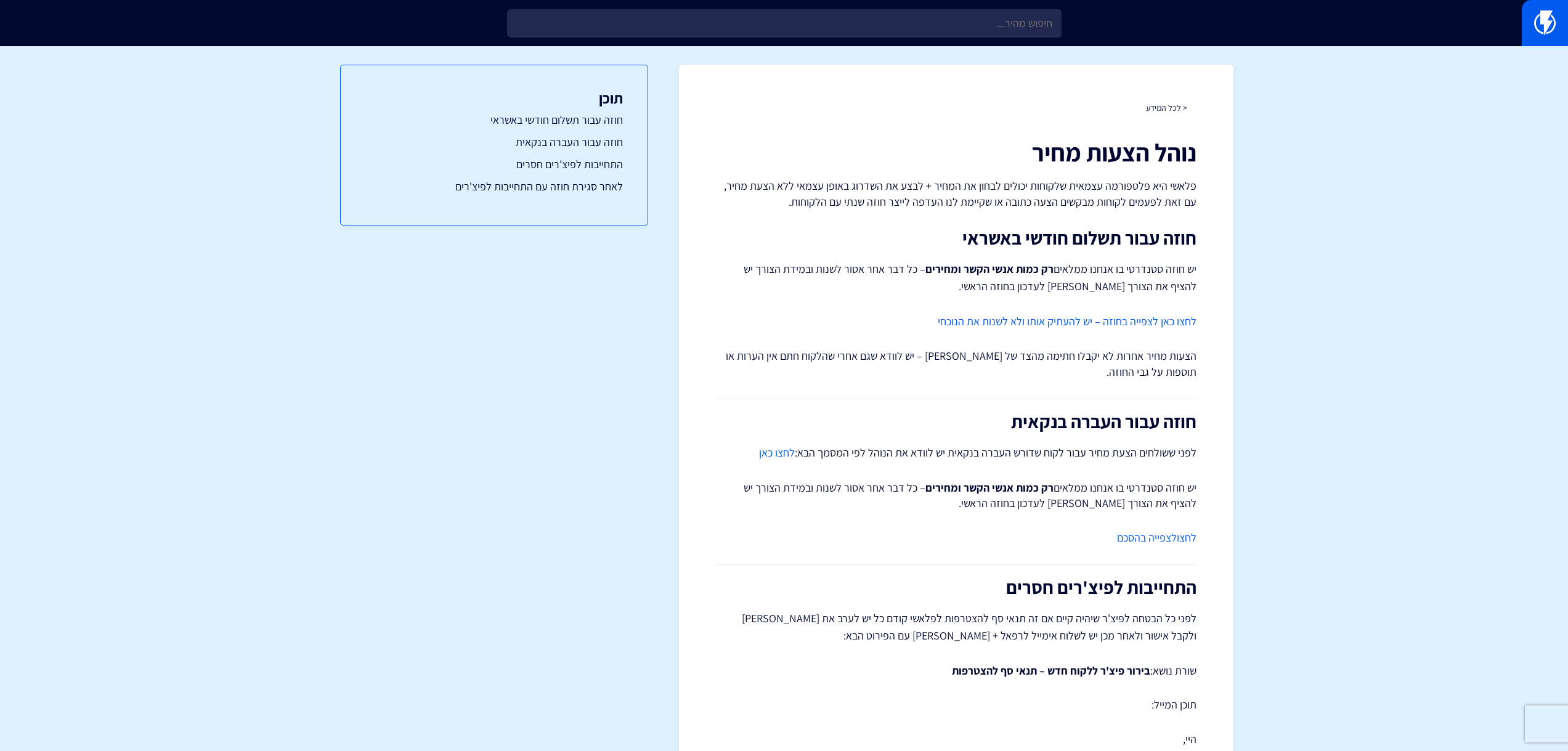
drag, startPoint x: 995, startPoint y: 373, endPoint x: 810, endPoint y: 4, distance: 412.8
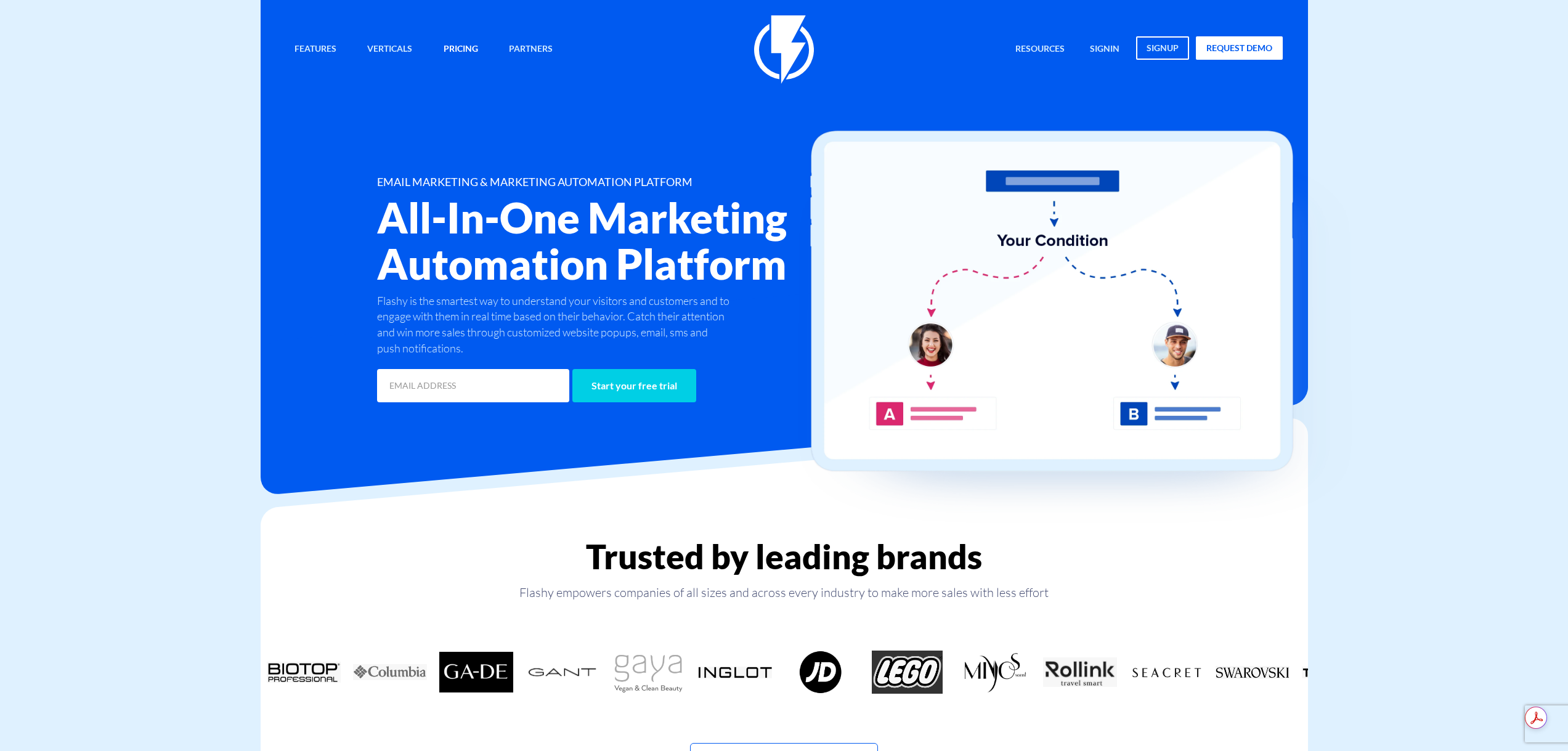
click at [463, 45] on link "Pricing" at bounding box center [460, 50] width 53 height 27
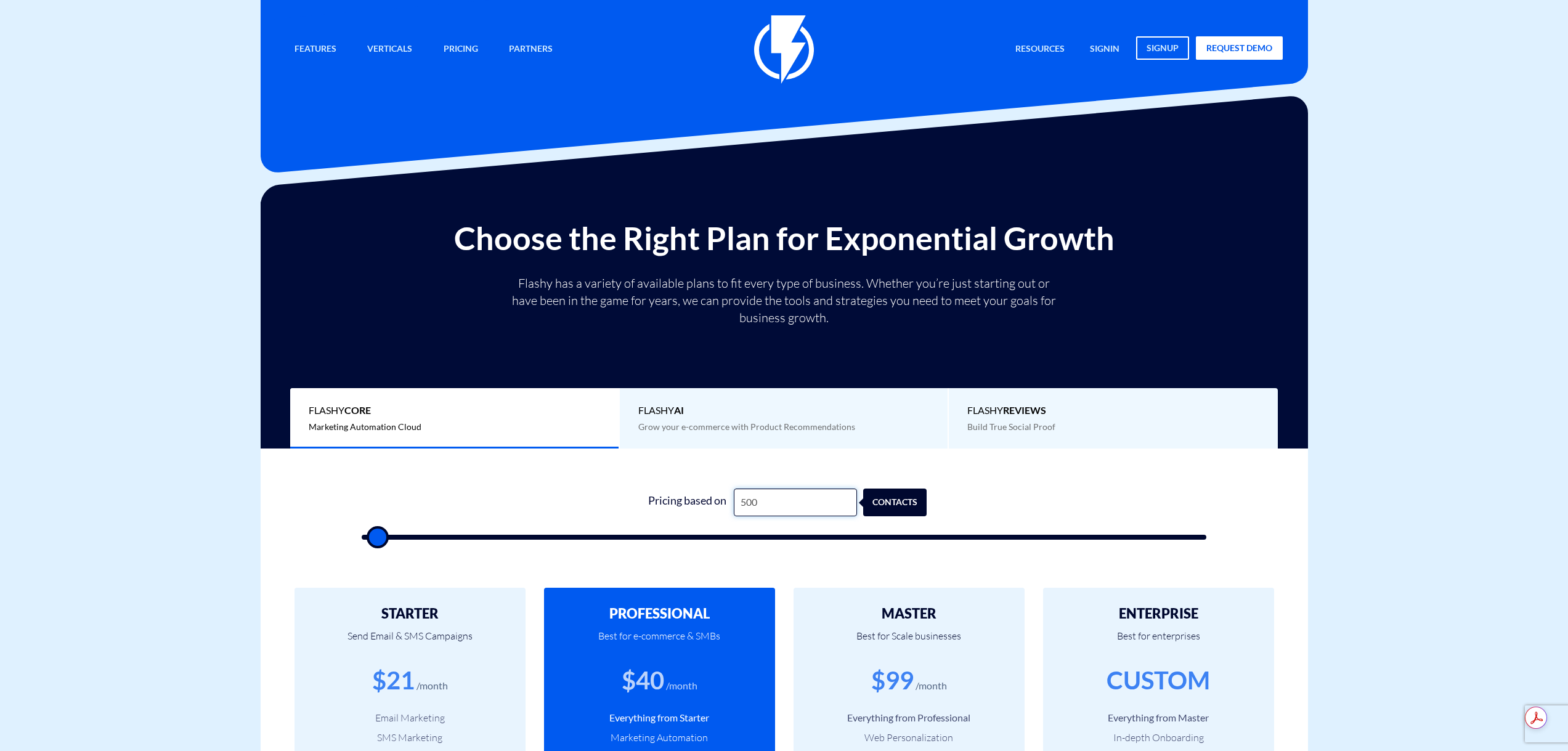
click at [778, 490] on input "500" at bounding box center [796, 502] width 124 height 28
type input "4"
type input "500"
type input "40"
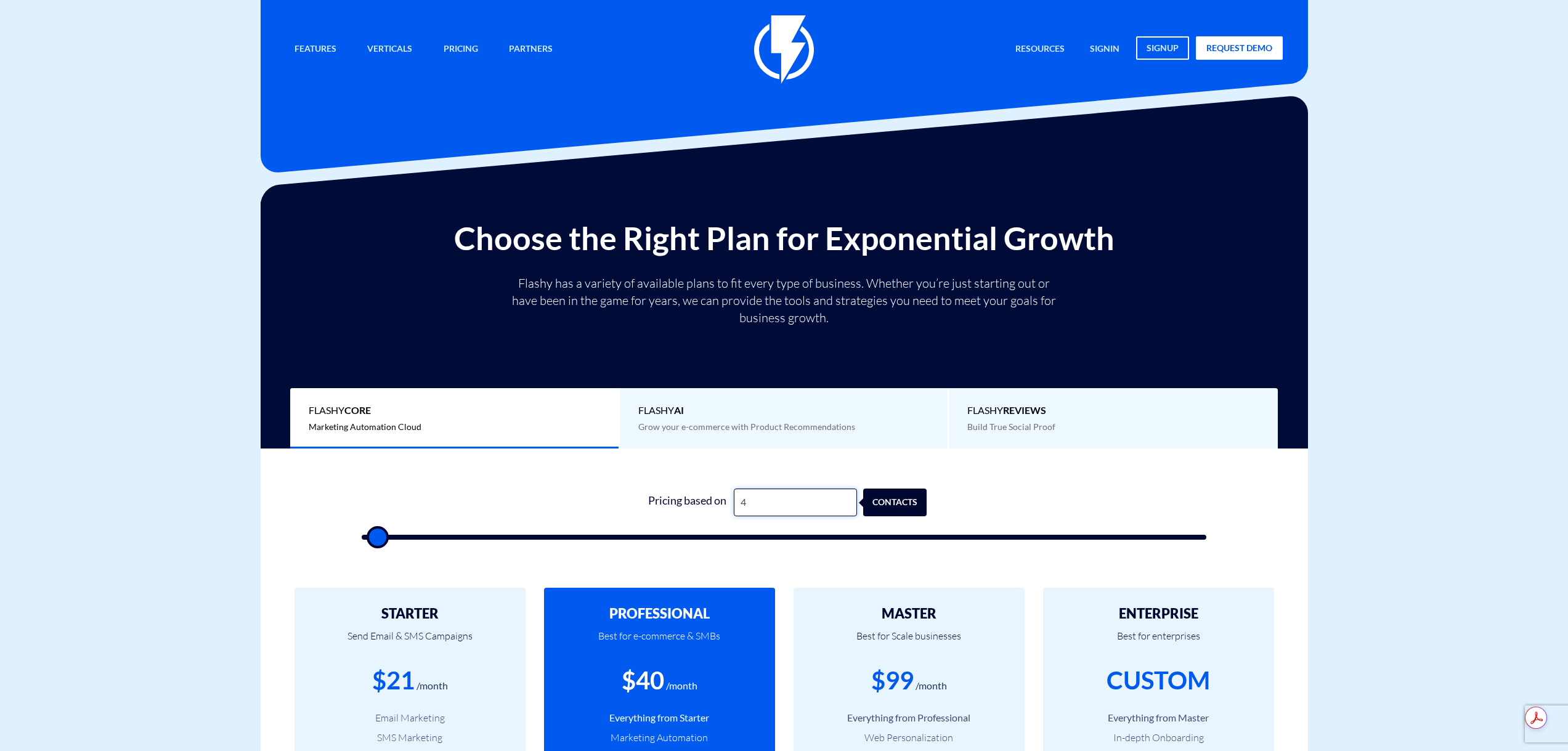
type input "500"
type input "400"
type input "500"
type input "4,000"
type input "4000"
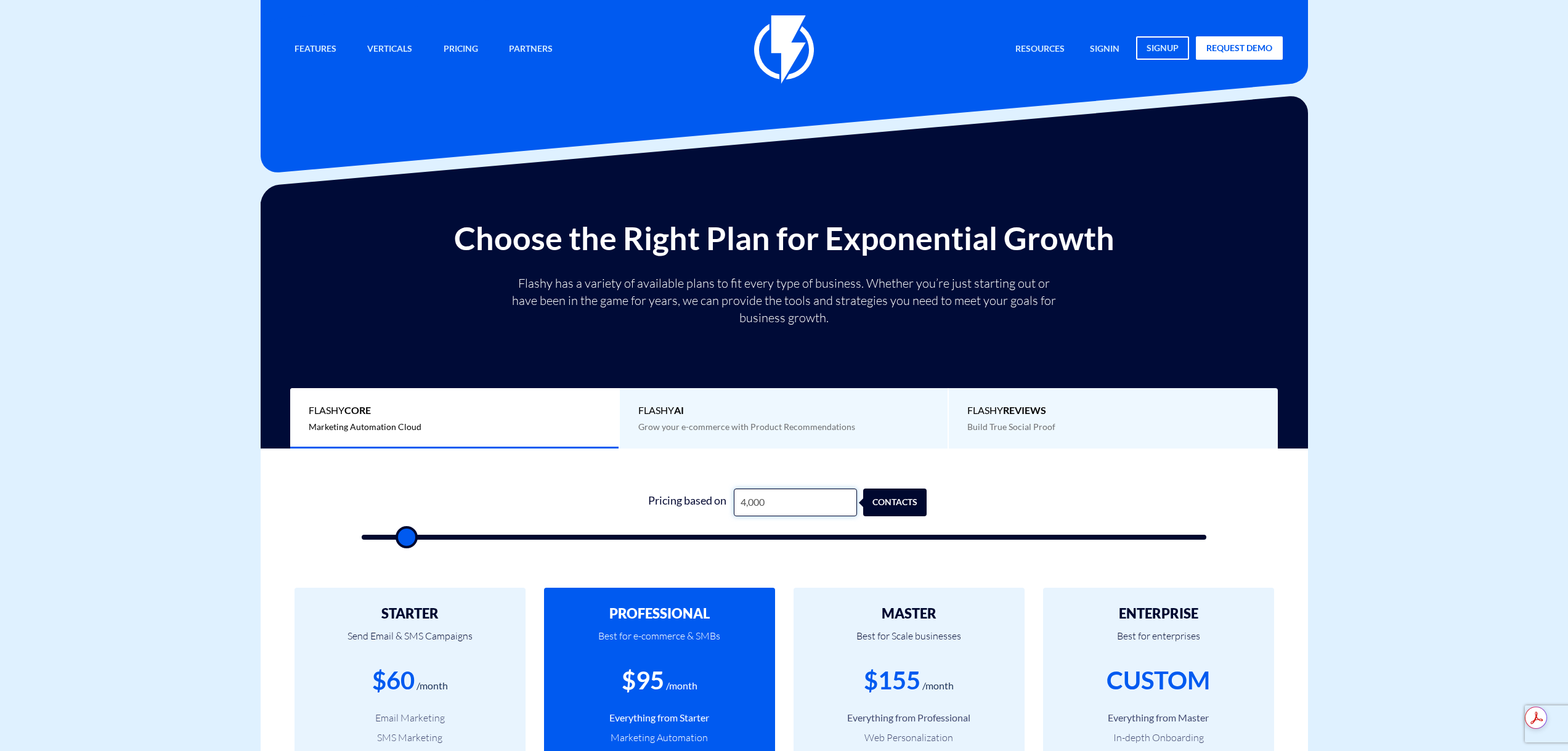
type input "40,000"
type input "40000"
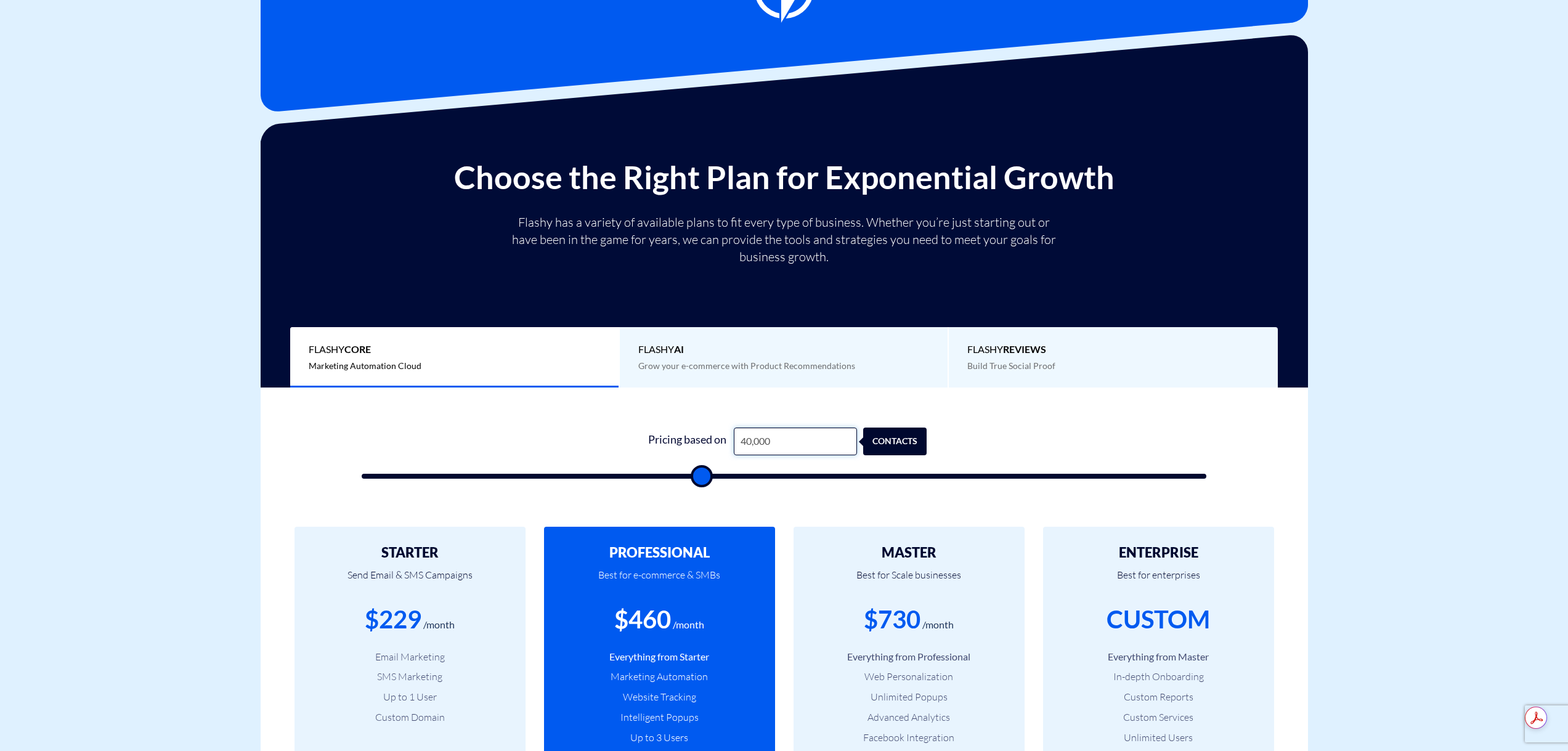
scroll to position [61, 0]
type input "40,000"
